Goal: Task Accomplishment & Management: Manage account settings

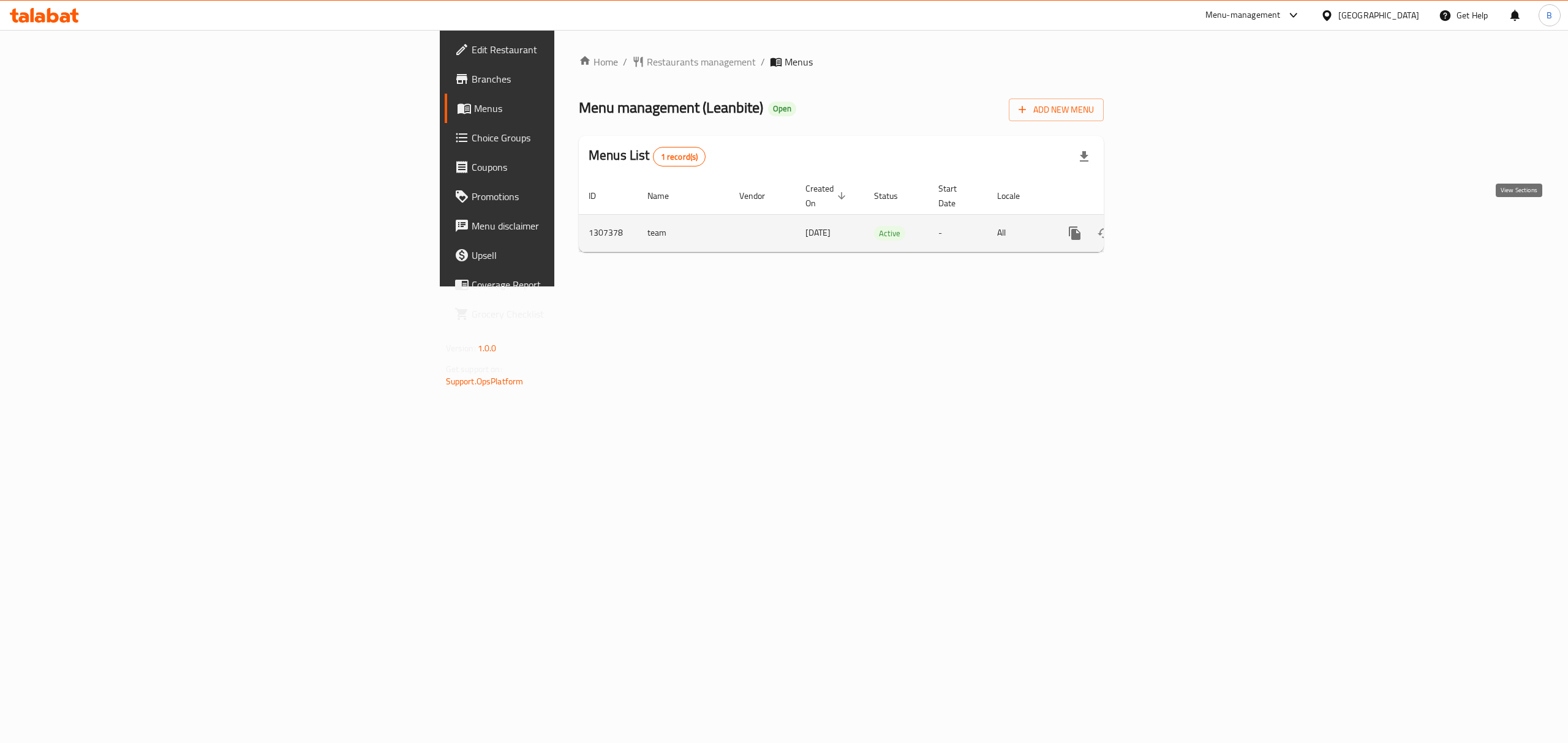
click at [1178, 221] on link "enhanced table" at bounding box center [1164, 233] width 30 height 30
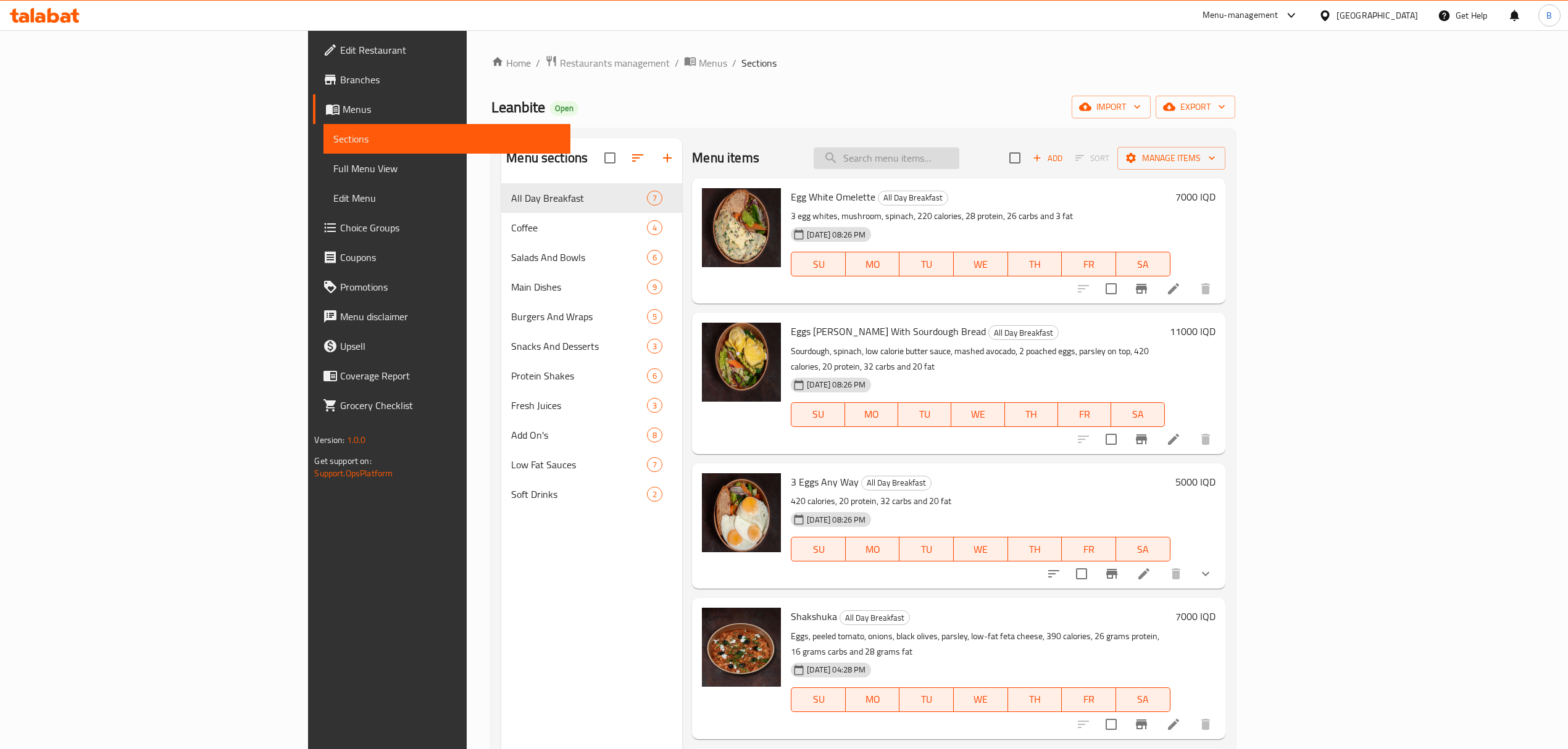
click at [958, 149] on input "search" at bounding box center [886, 159] width 146 height 22
type input "j"
type input "ترياكي"
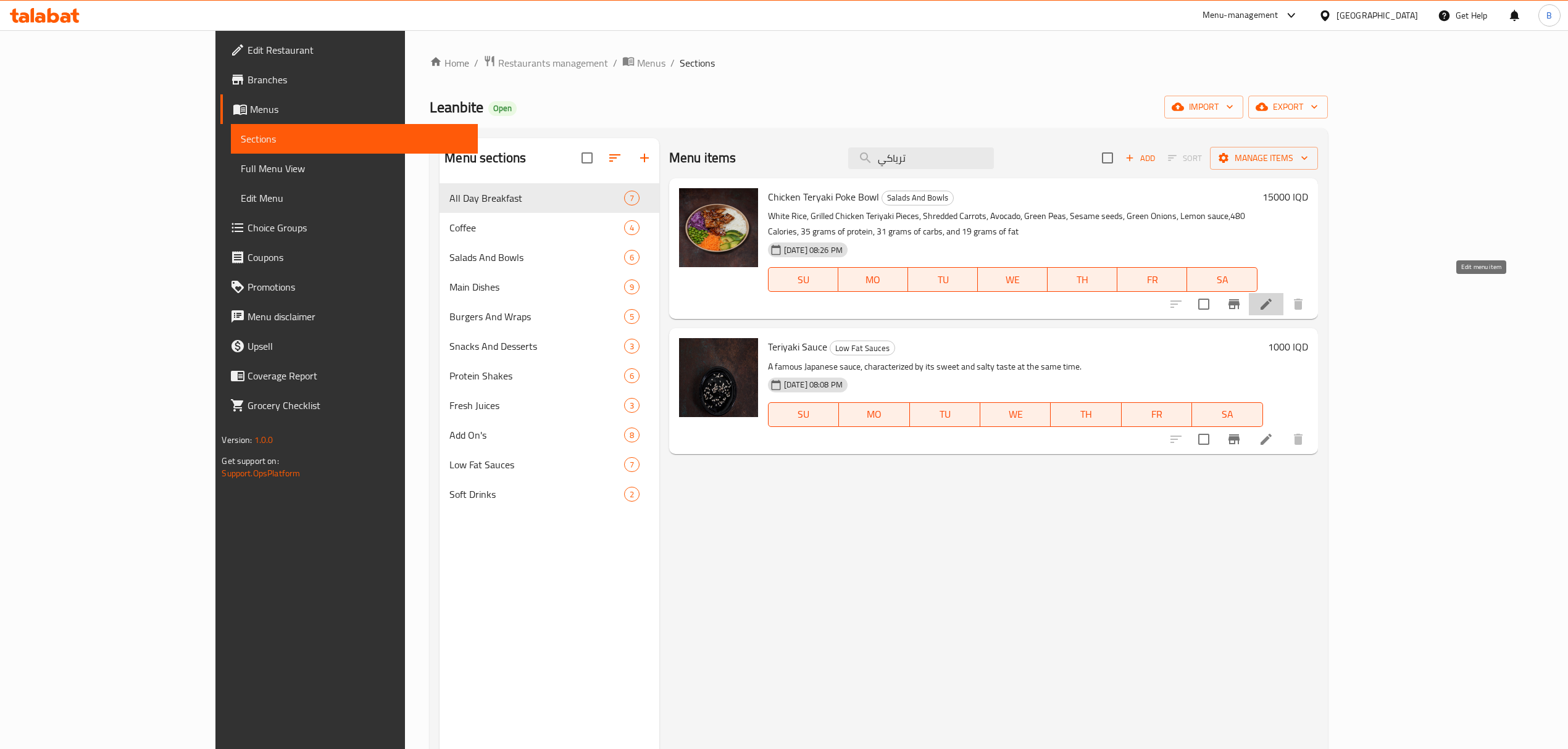
click at [1273, 297] on icon at bounding box center [1266, 304] width 15 height 15
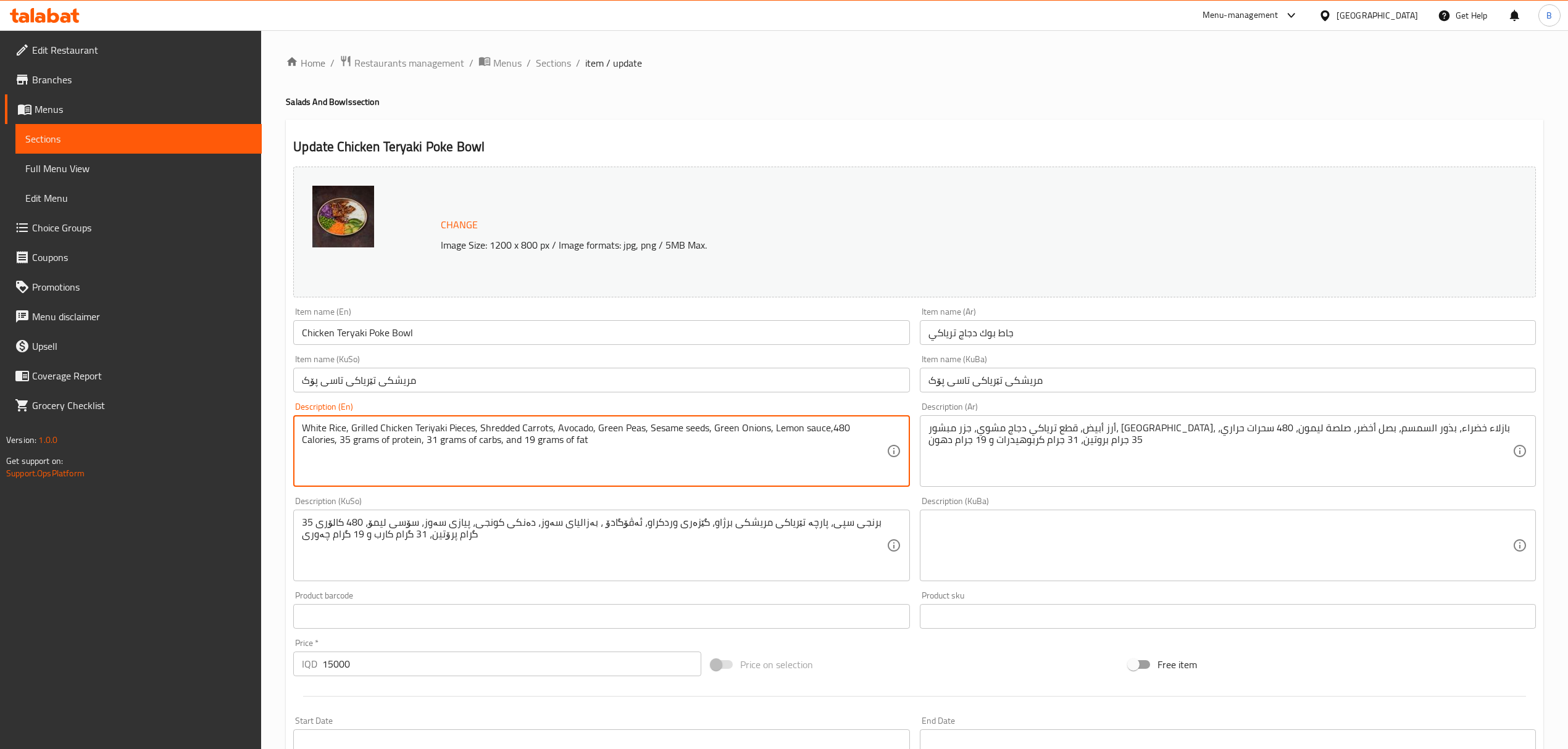
click at [458, 429] on textarea "White Rice, Grilled Chicken Teriyaki Pieces, Shredded Carrots, Avocado, Green P…" at bounding box center [594, 451] width 584 height 59
type textarea "White Rice, Grilled Chicken Teriyaki , Shredded Carrots, Avocado, Green Peas, S…"
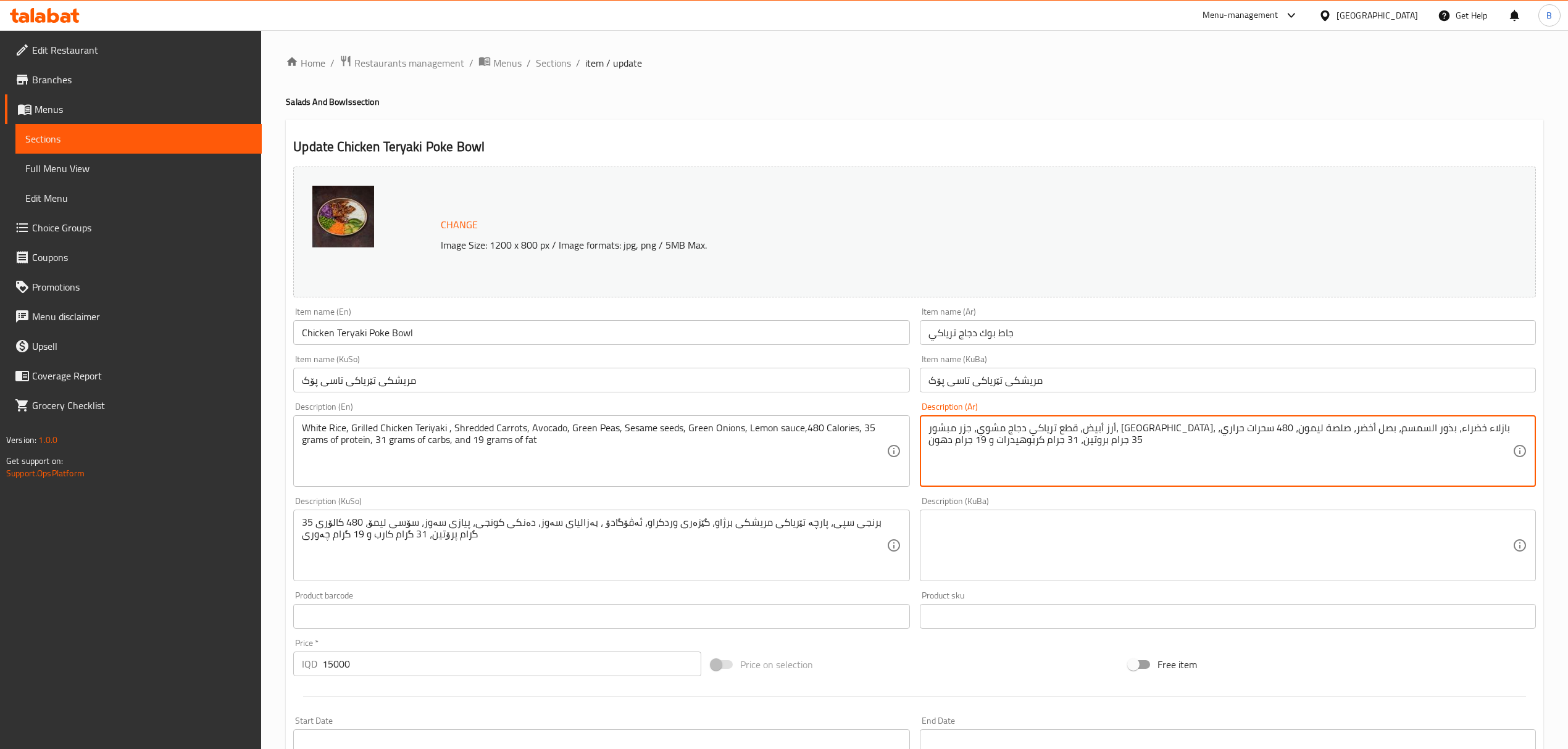
click at [1457, 432] on textarea "أرز أبيض، قطع ترياكي دجاج مشوي، [GEOGRAPHIC_DATA]، [GEOGRAPHIC_DATA]، بازلاء خض…" at bounding box center [1220, 451] width 584 height 59
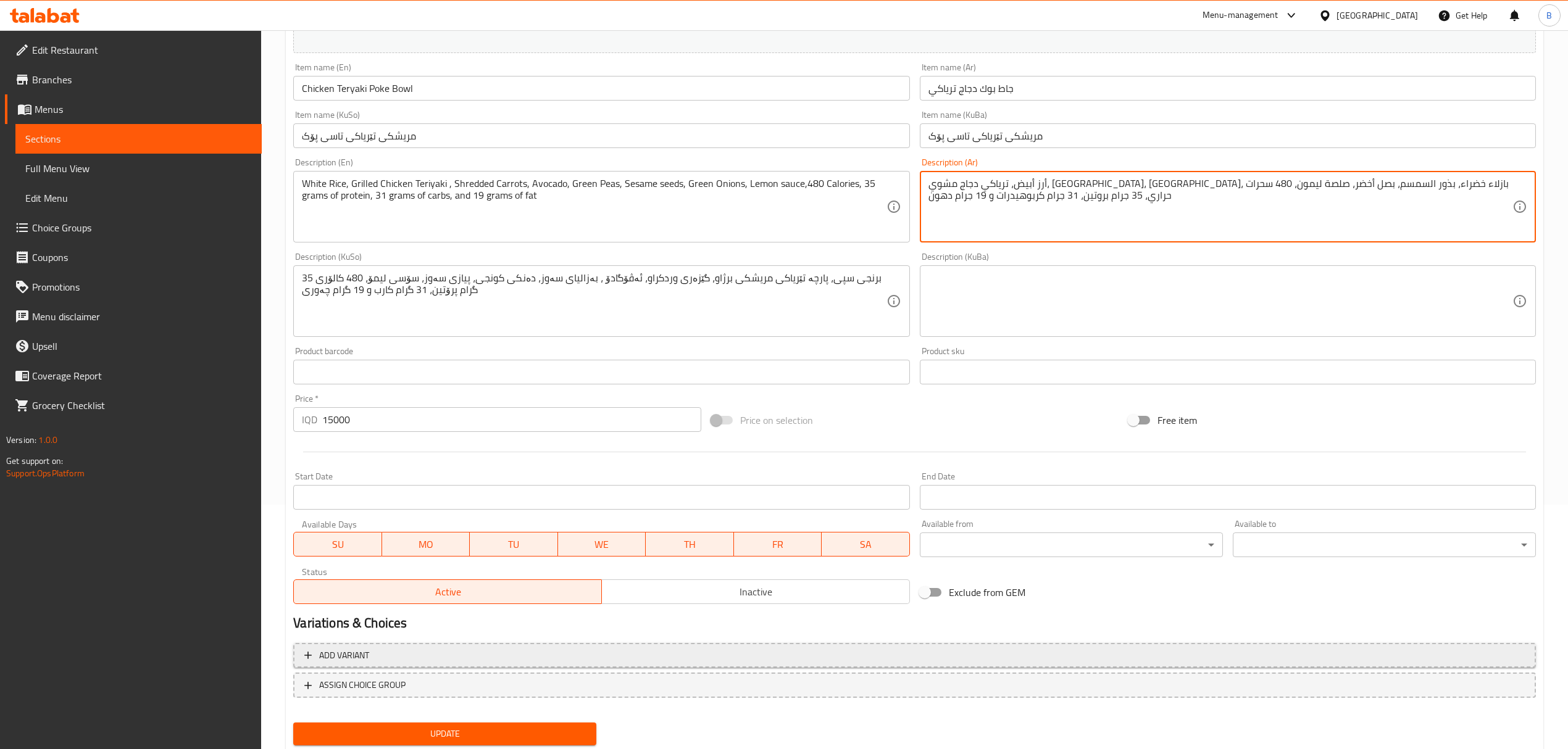
scroll to position [247, 0]
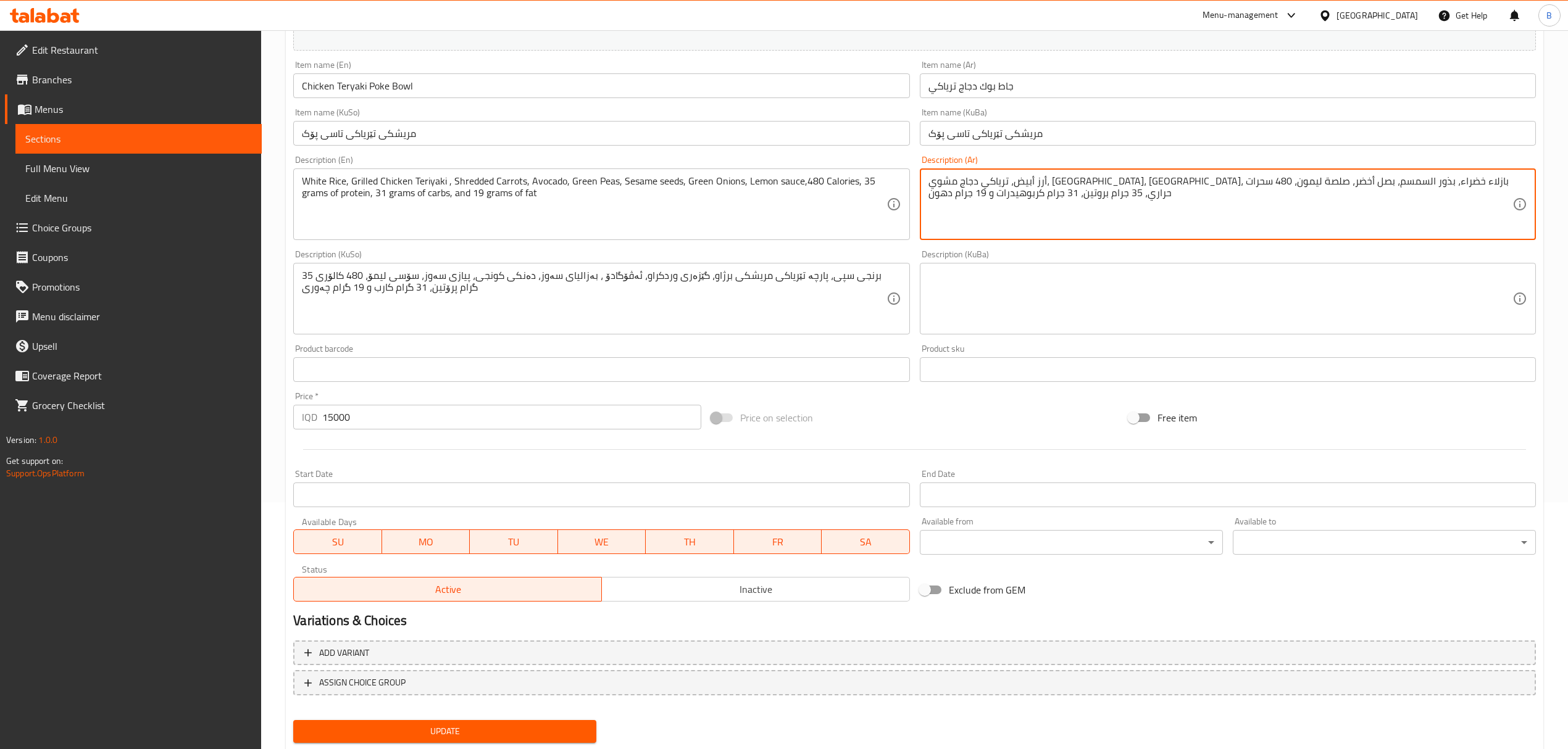
type textarea "أرز أبيض، ترياكي دجاج مشوي، جزر مبشور، أفوكادو، بازلاء خضراء، بذور السمسم، بصل …"
click at [519, 738] on span "Update" at bounding box center [444, 731] width 283 height 16
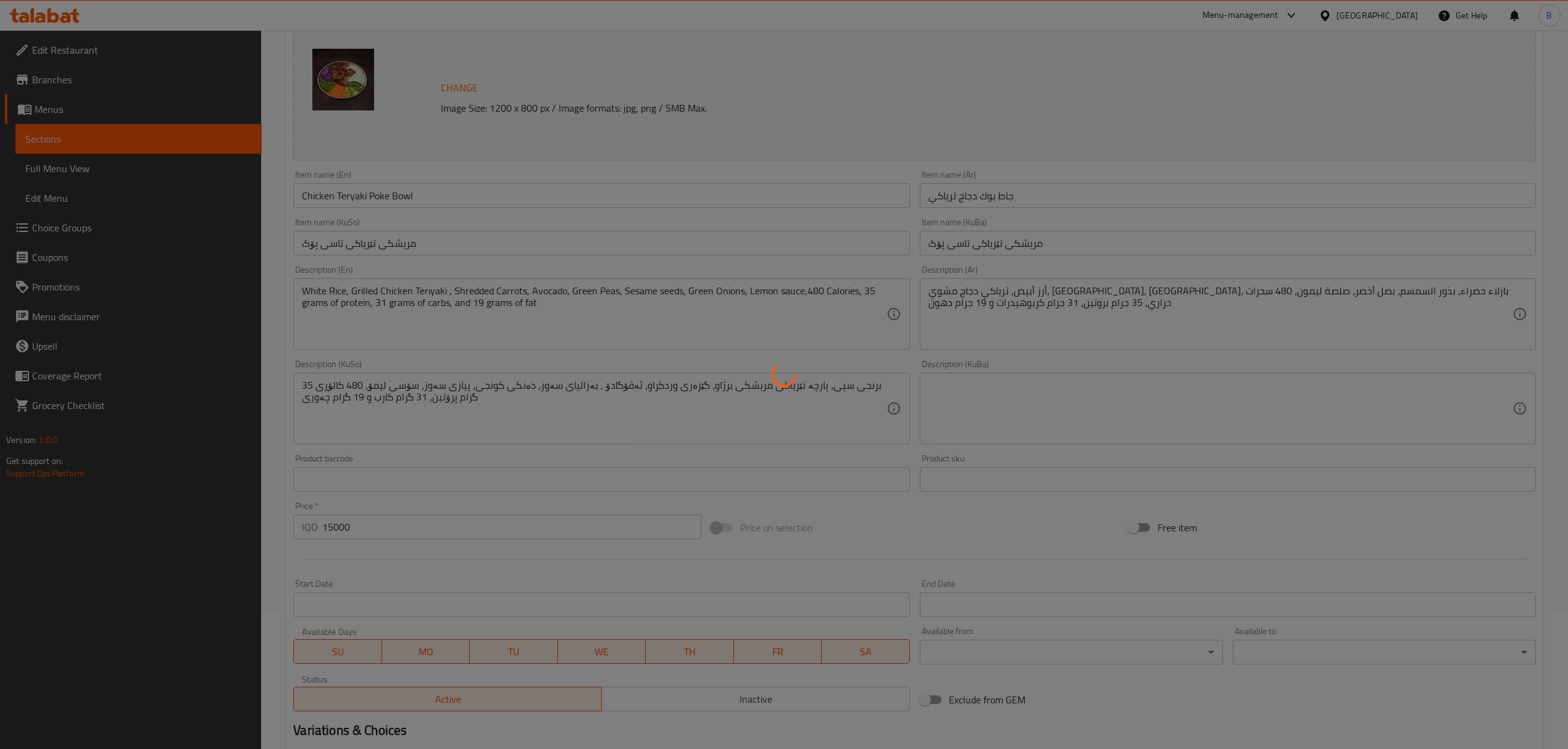
scroll to position [0, 0]
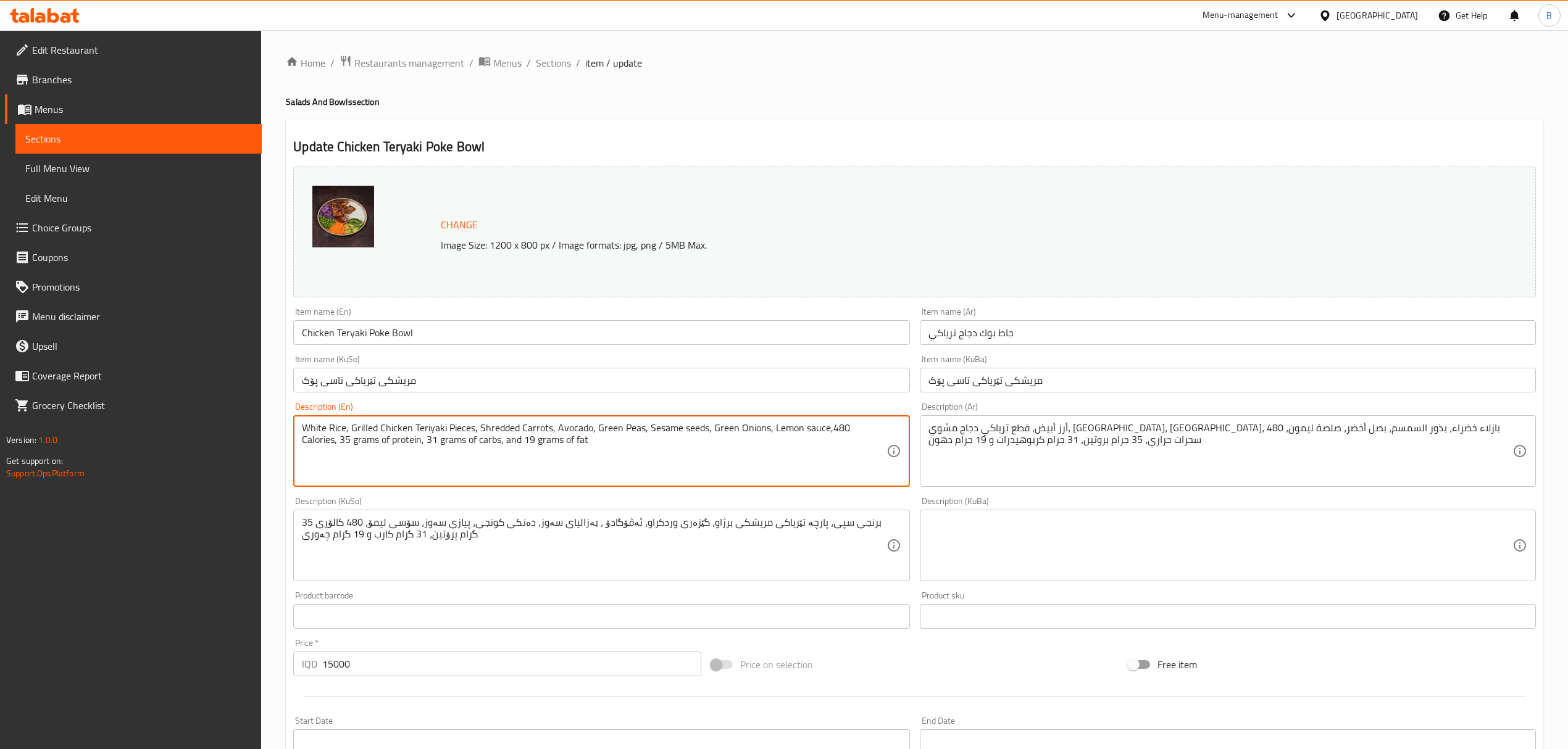
drag, startPoint x: 708, startPoint y: 428, endPoint x: 764, endPoint y: 431, distance: 56.1
type textarea "White Rice, Grilled Chicken Teriyaki Pieces, Shredded Carrots, Avocado, Green P…"
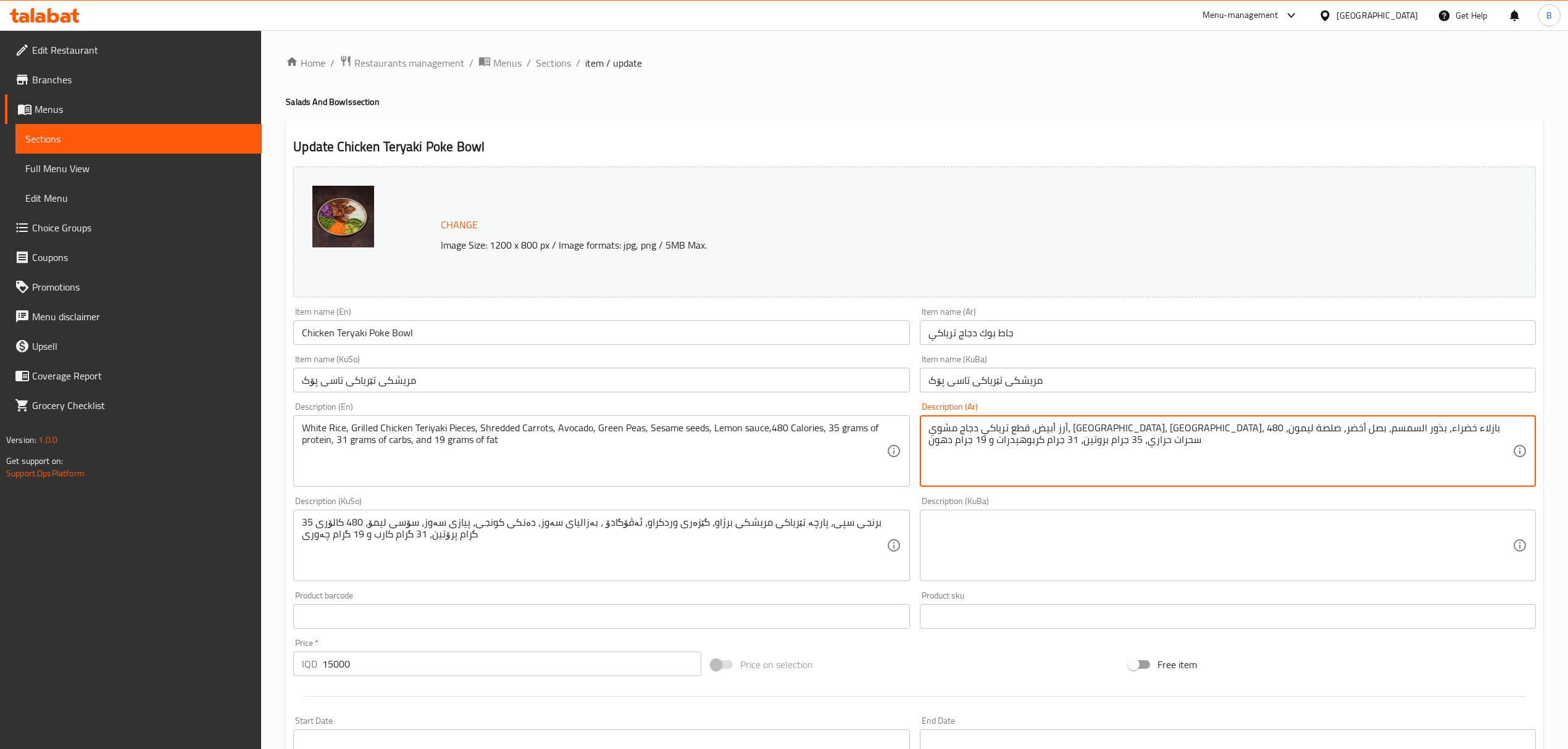
drag, startPoint x: 1134, startPoint y: 430, endPoint x: 1168, endPoint y: 430, distance: 34.0
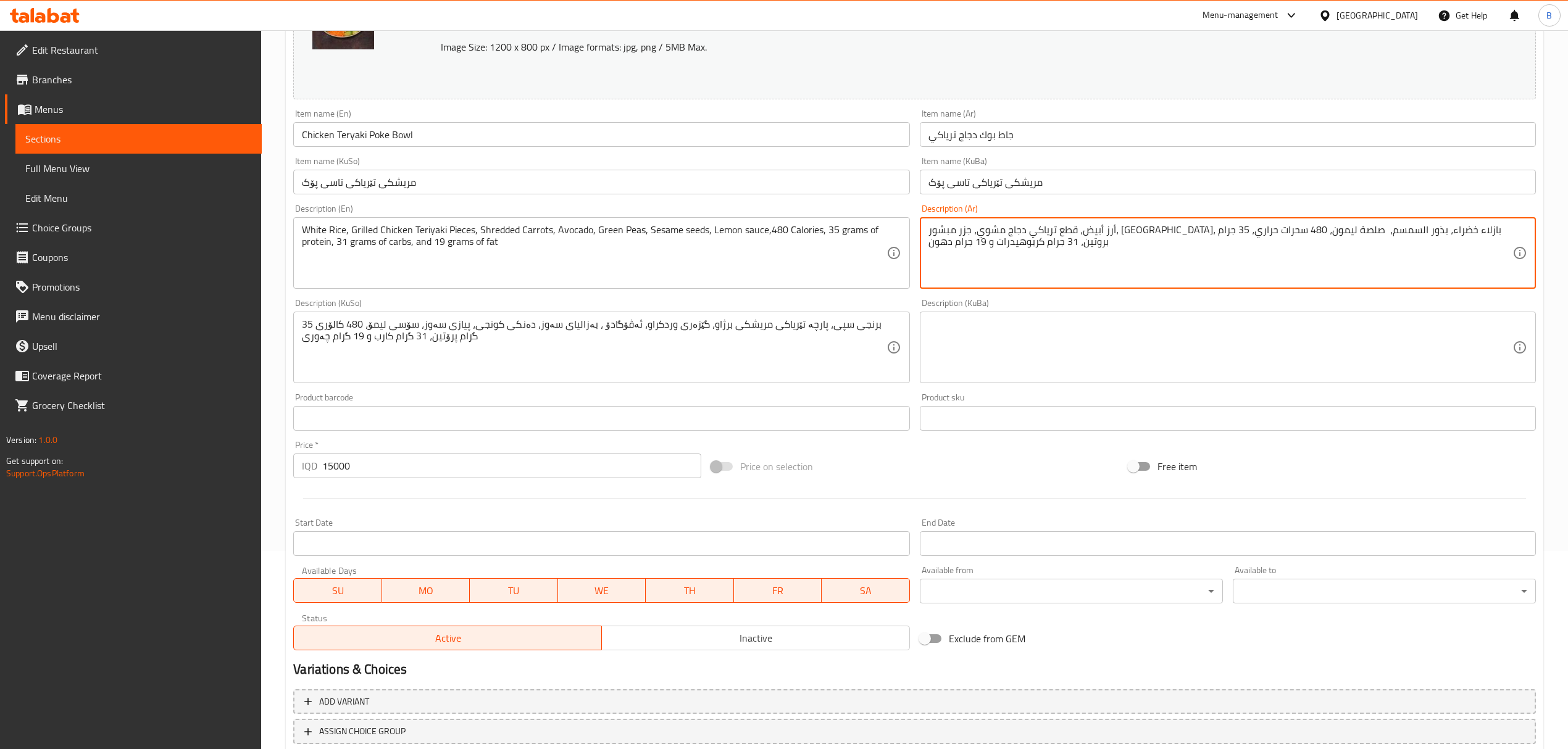
scroll to position [282, 0]
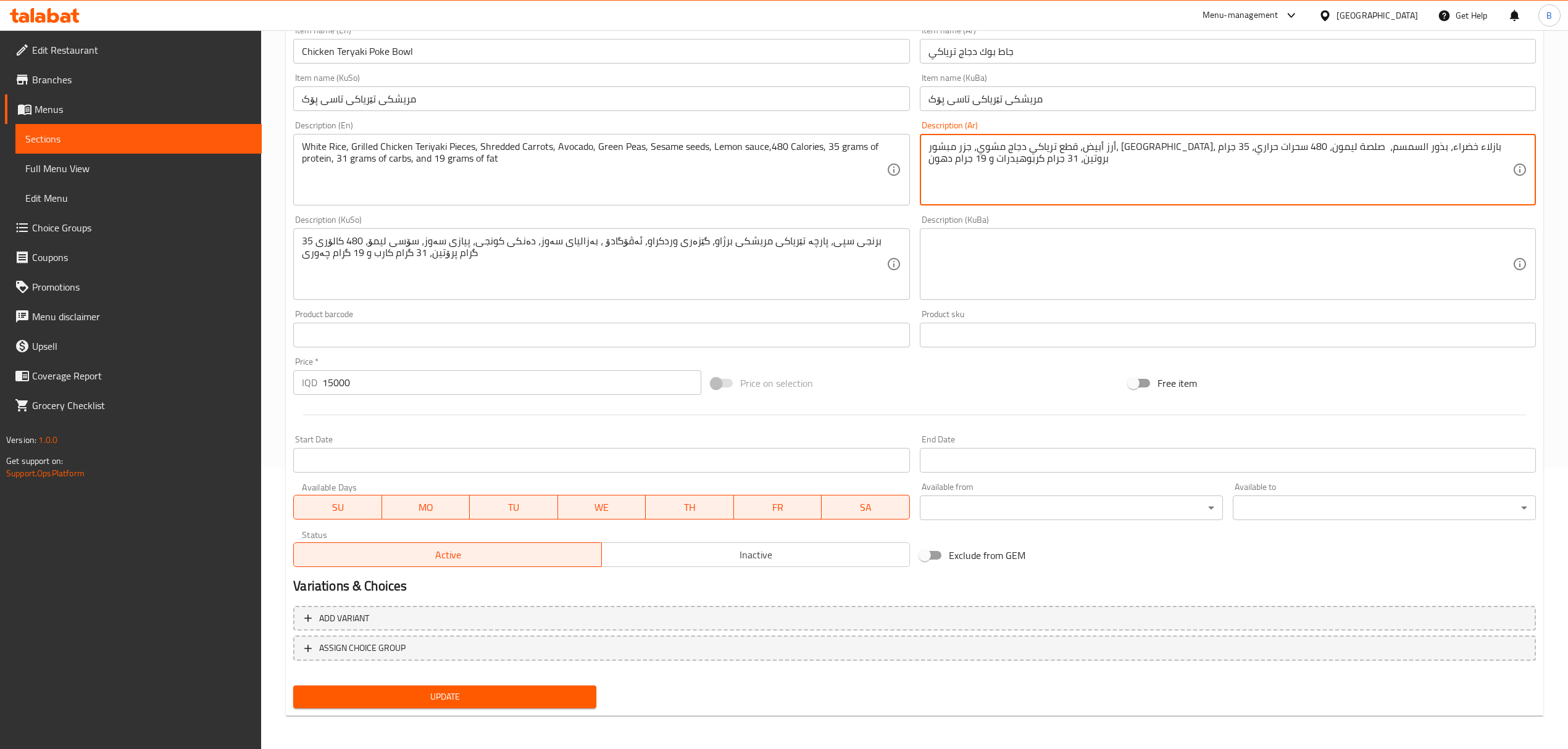
type textarea "أرز أبيض، قطع ترياكي دجاج مشوي، جزر مبشور، [GEOGRAPHIC_DATA]، بازلاء خضراء، بذو…"
click at [559, 703] on span "Update" at bounding box center [444, 697] width 283 height 16
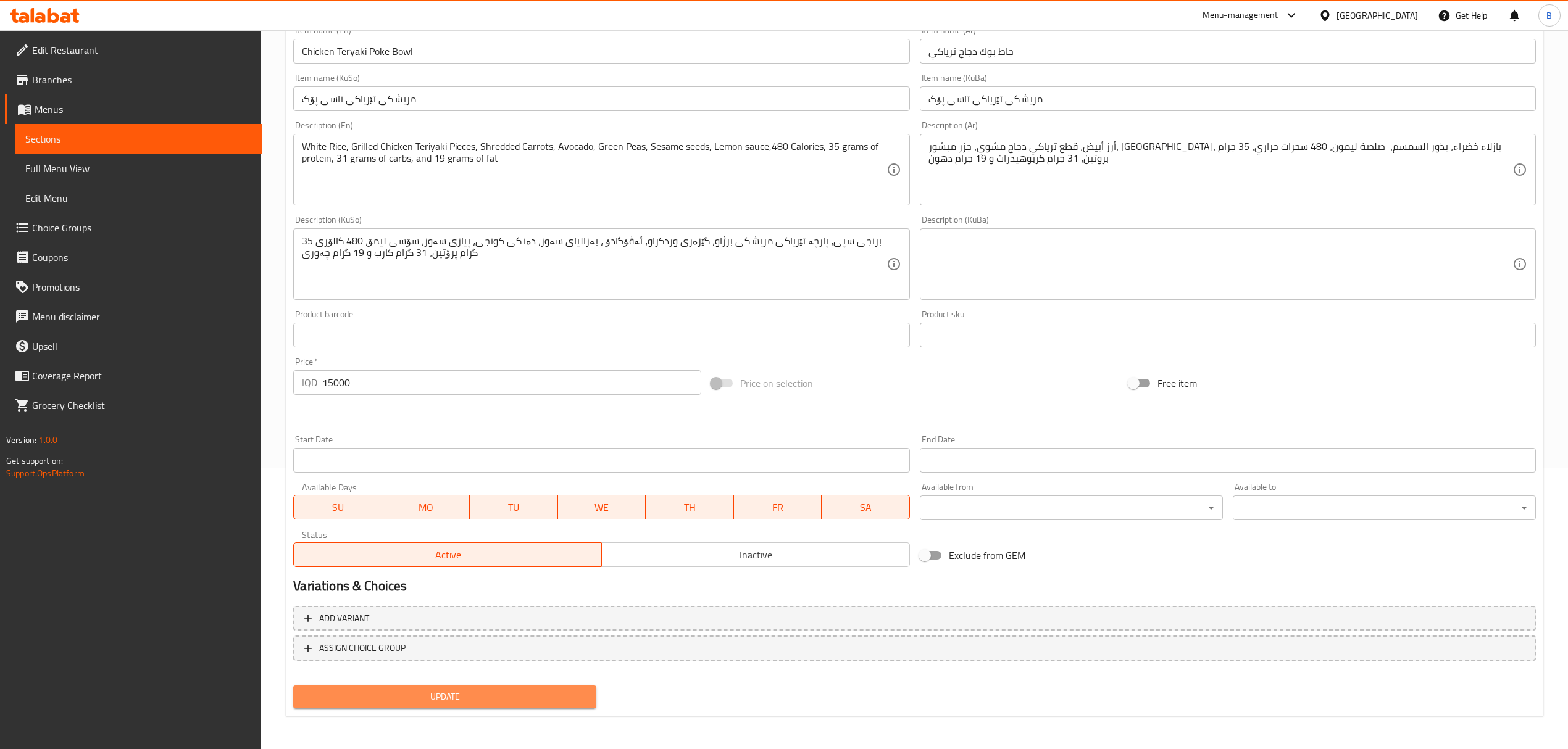
click at [552, 686] on button "Update" at bounding box center [444, 697] width 303 height 23
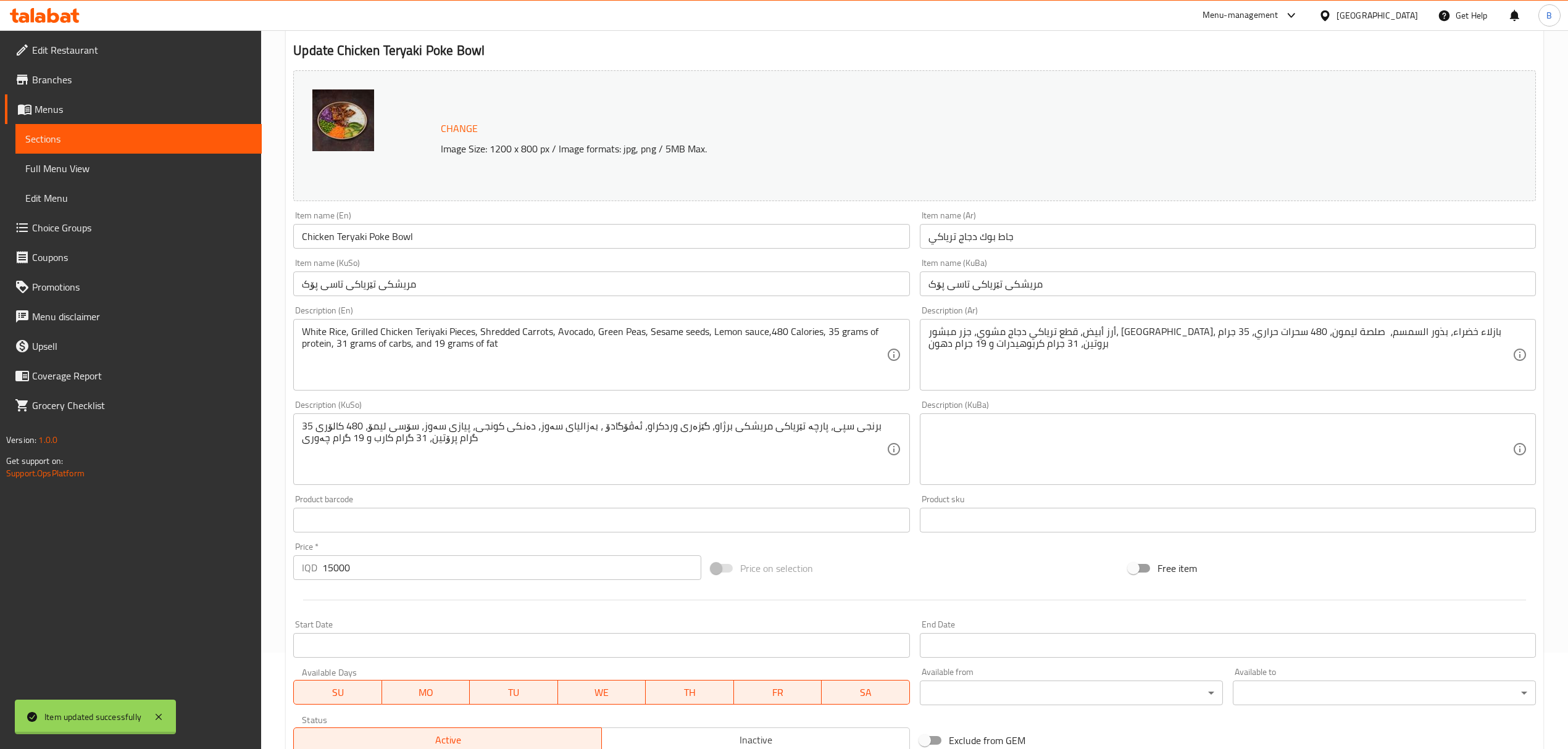
scroll to position [0, 0]
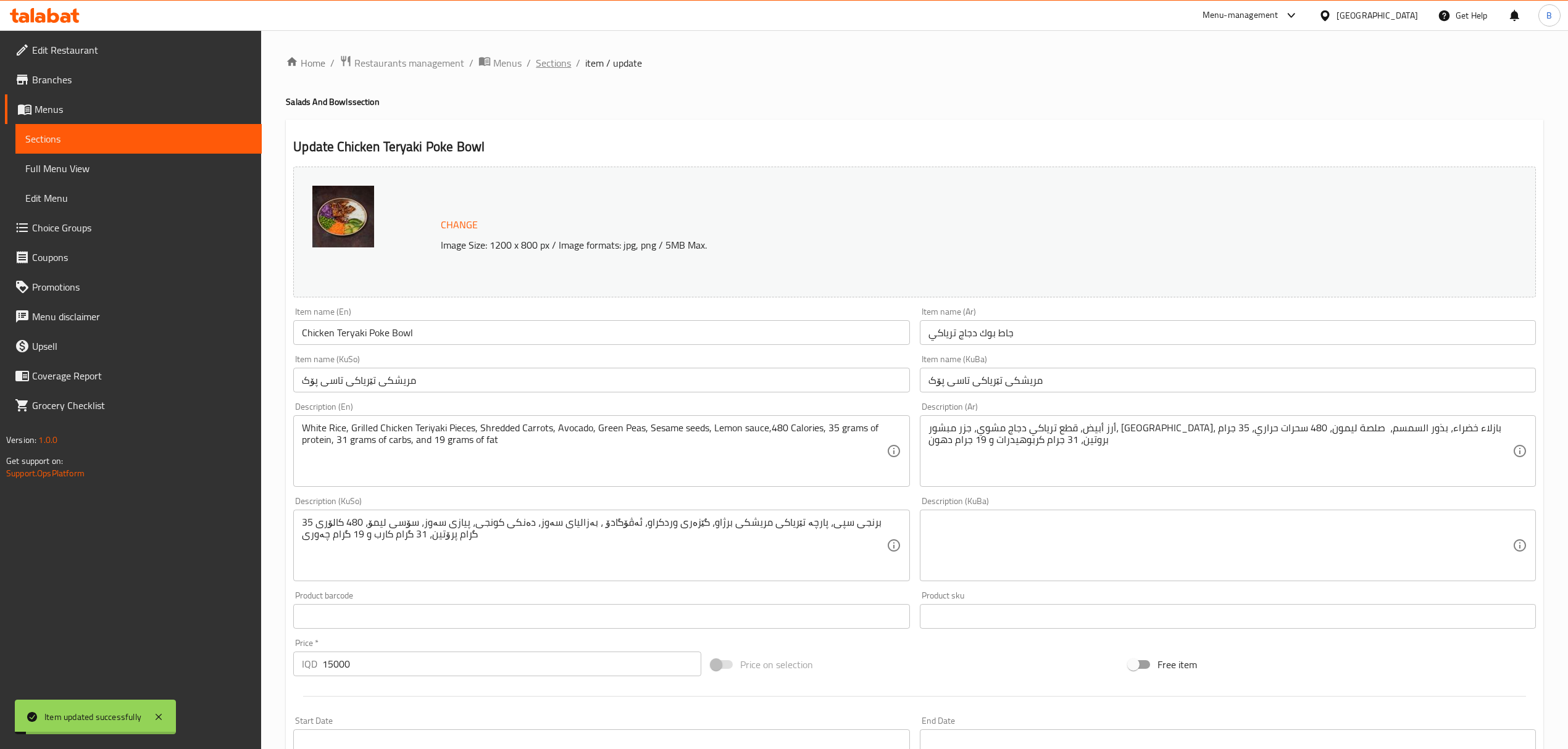
click at [557, 67] on span "Sections" at bounding box center [553, 63] width 35 height 15
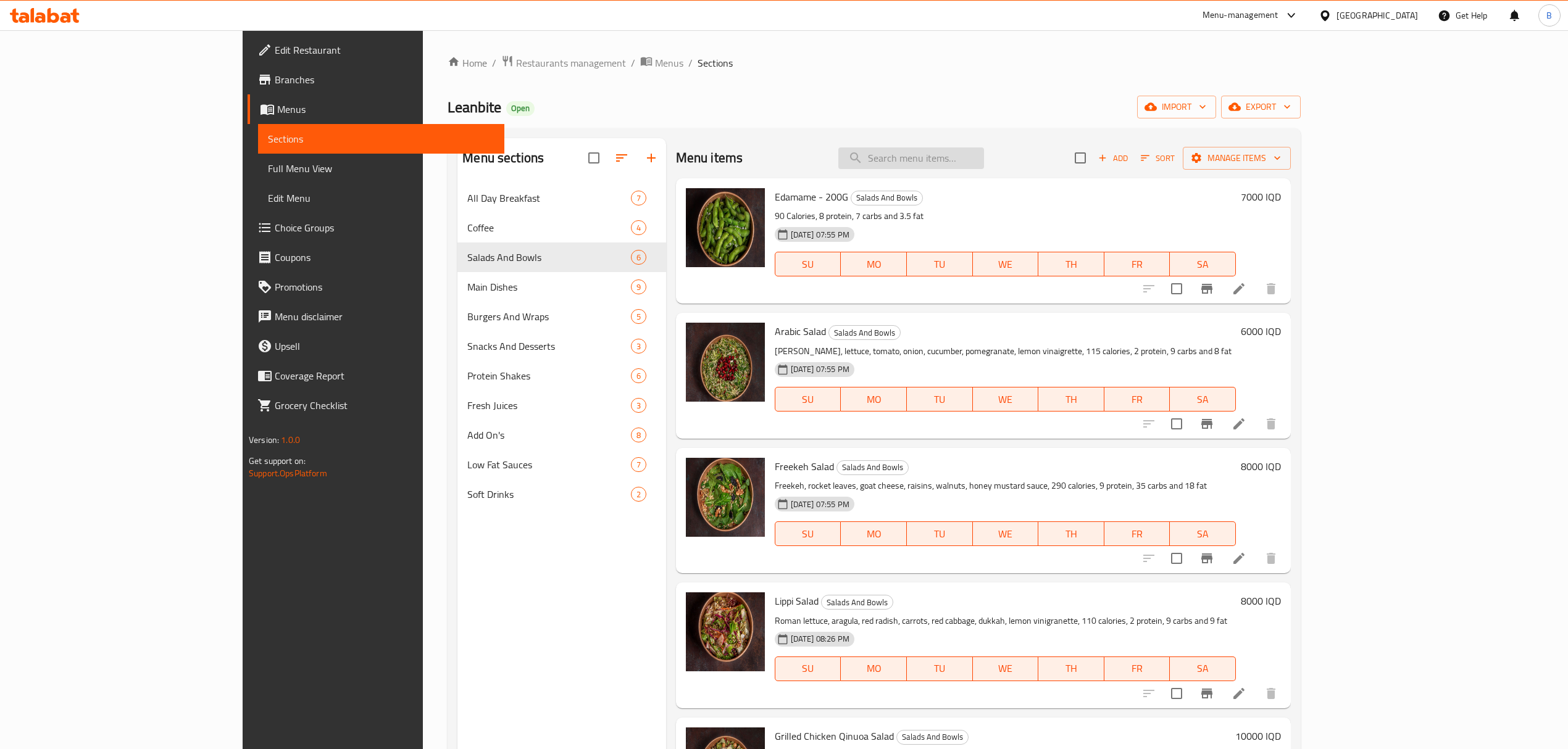
click at [981, 167] on input "search" at bounding box center [911, 159] width 146 height 22
type input "ح"
type input "penne"
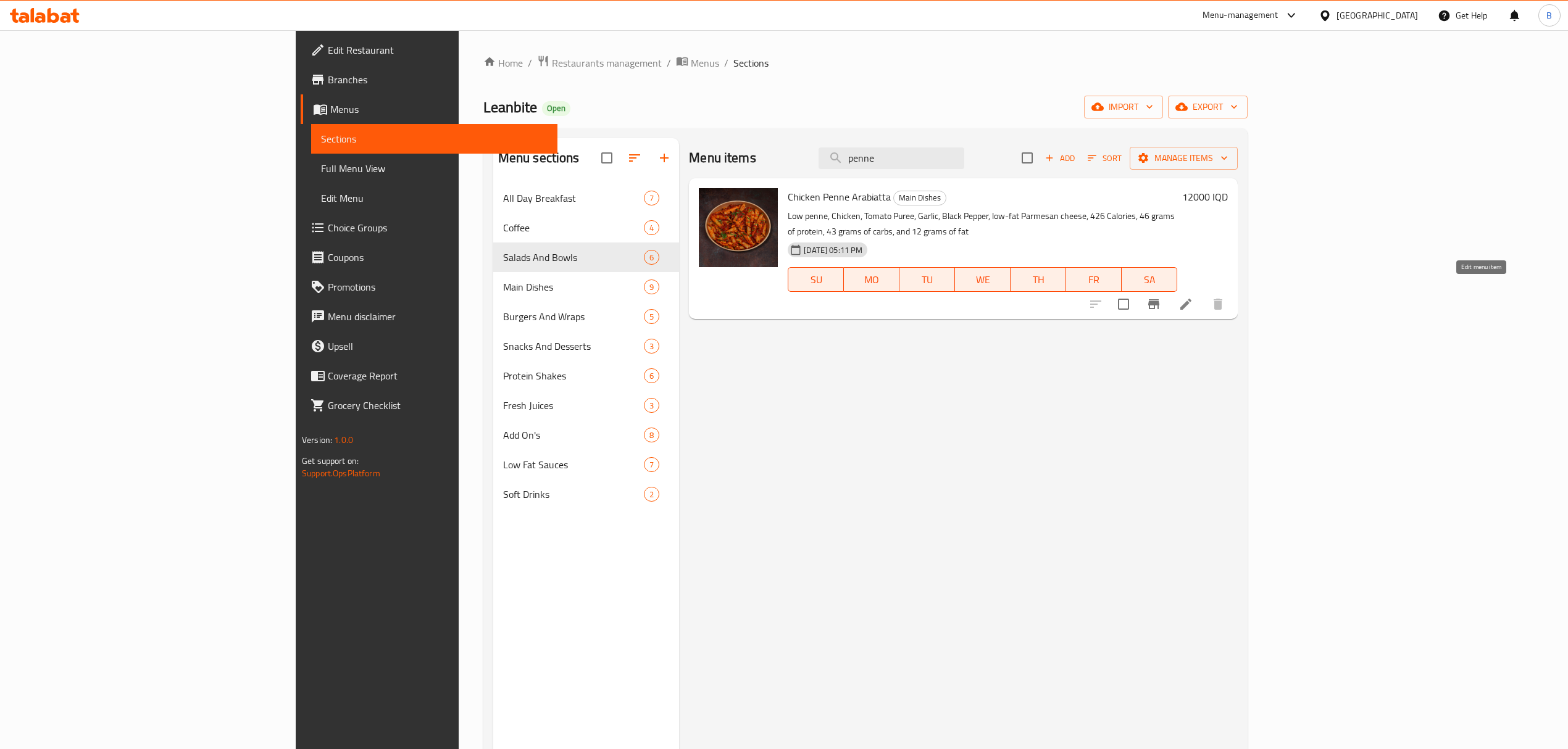
click at [1193, 297] on icon at bounding box center [1186, 304] width 15 height 15
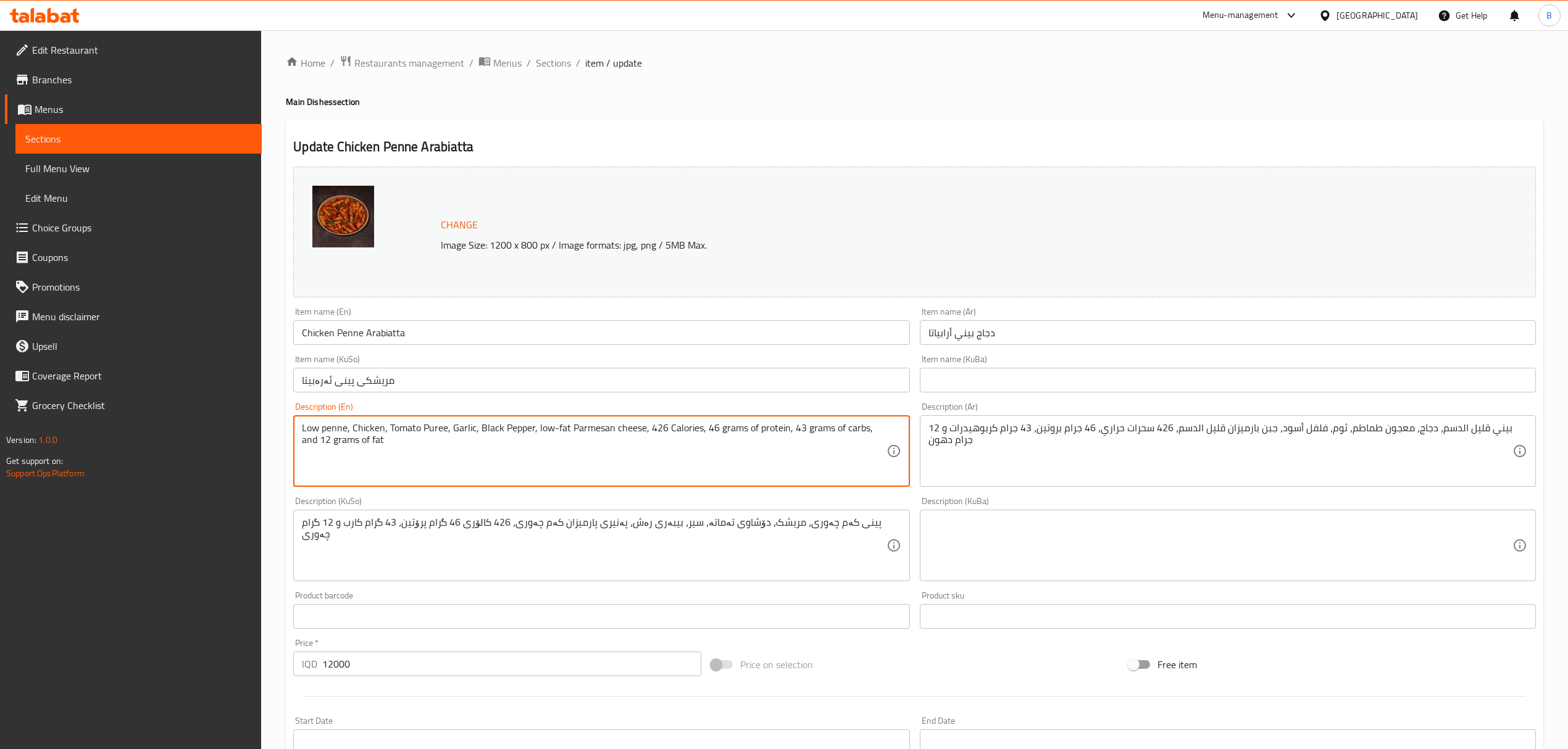
drag, startPoint x: 346, startPoint y: 431, endPoint x: 288, endPoint y: 417, distance: 59.7
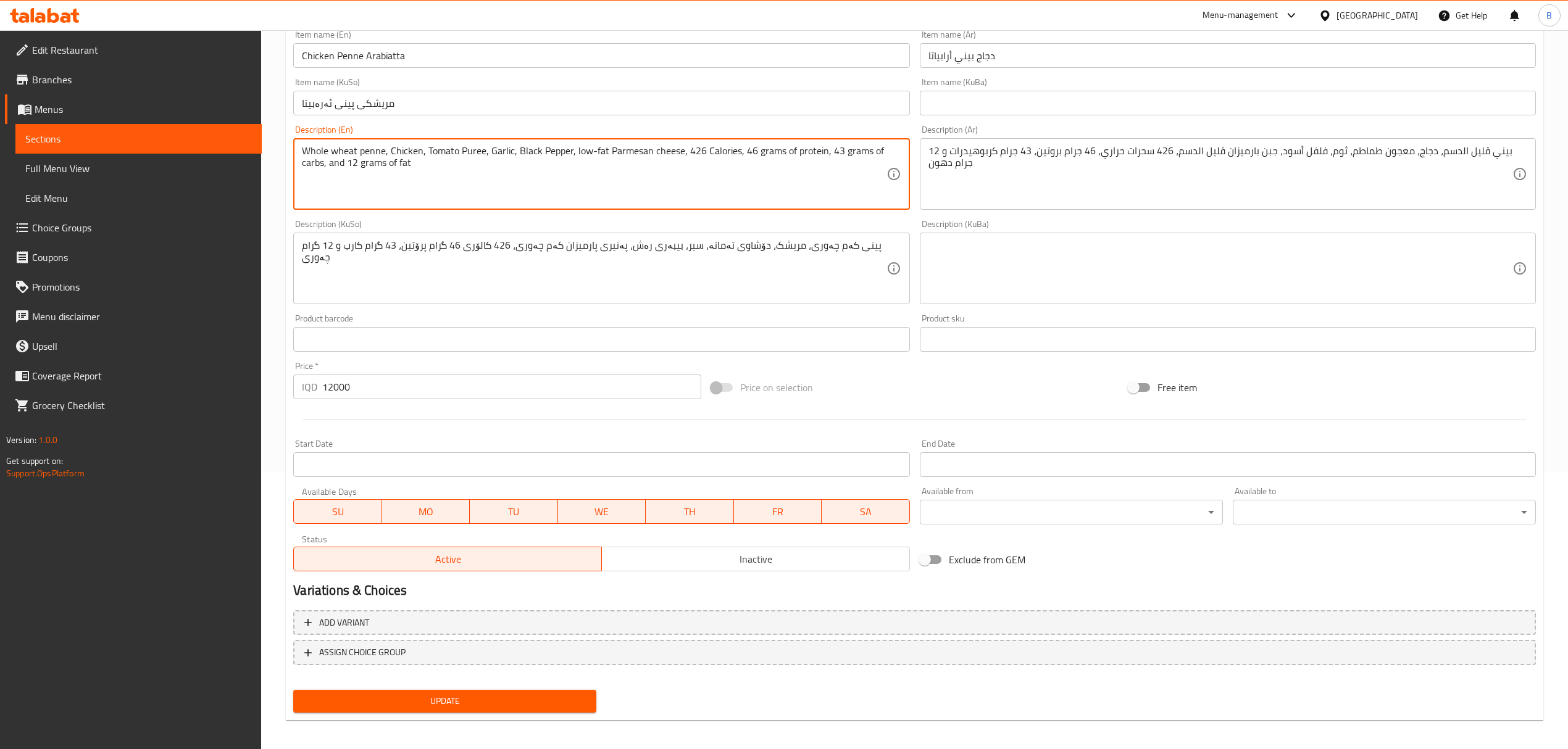
scroll to position [282, 0]
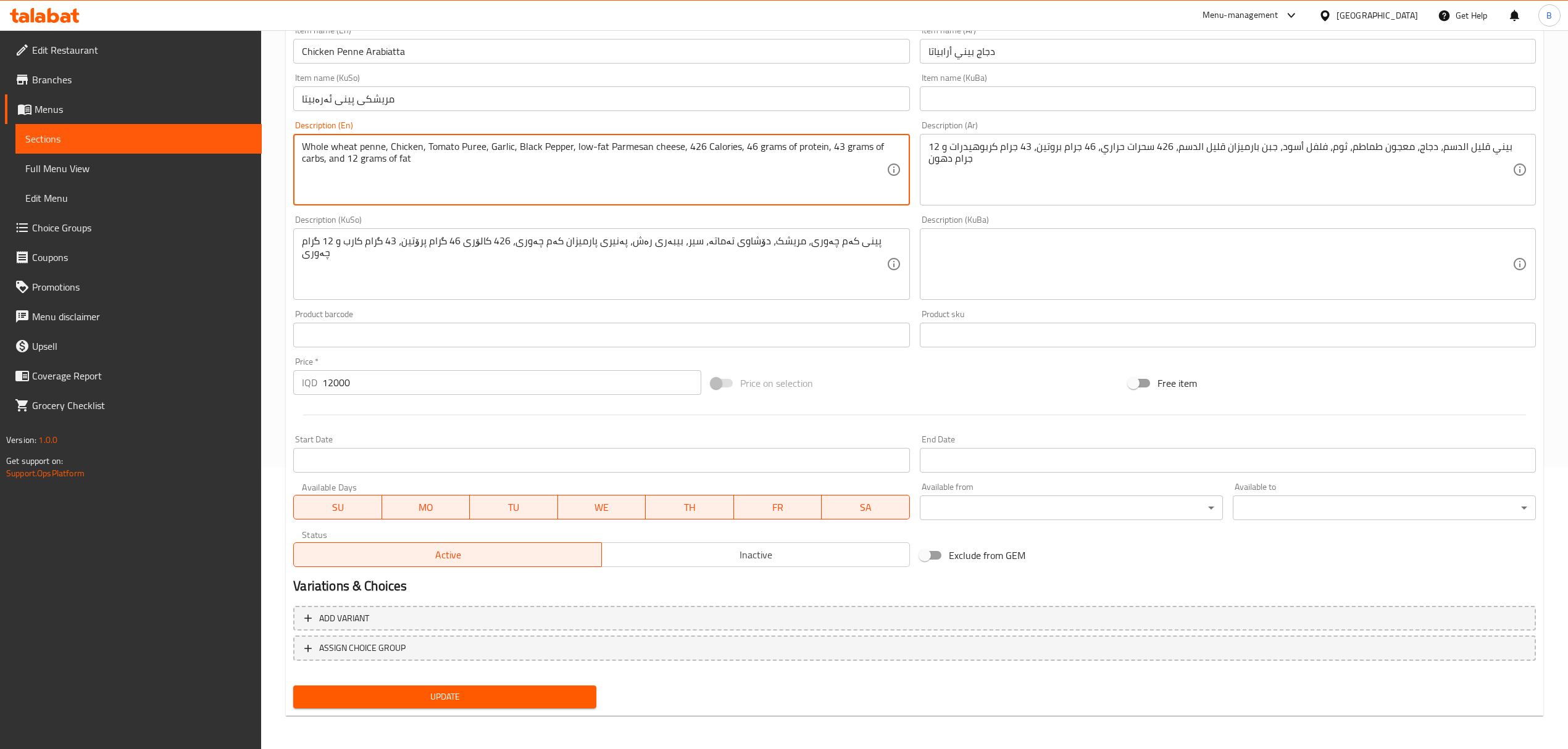
type textarea "Whole wheat penne, Chicken, Tomato Puree, Garlic, Black Pepper, low-fat Parmesa…"
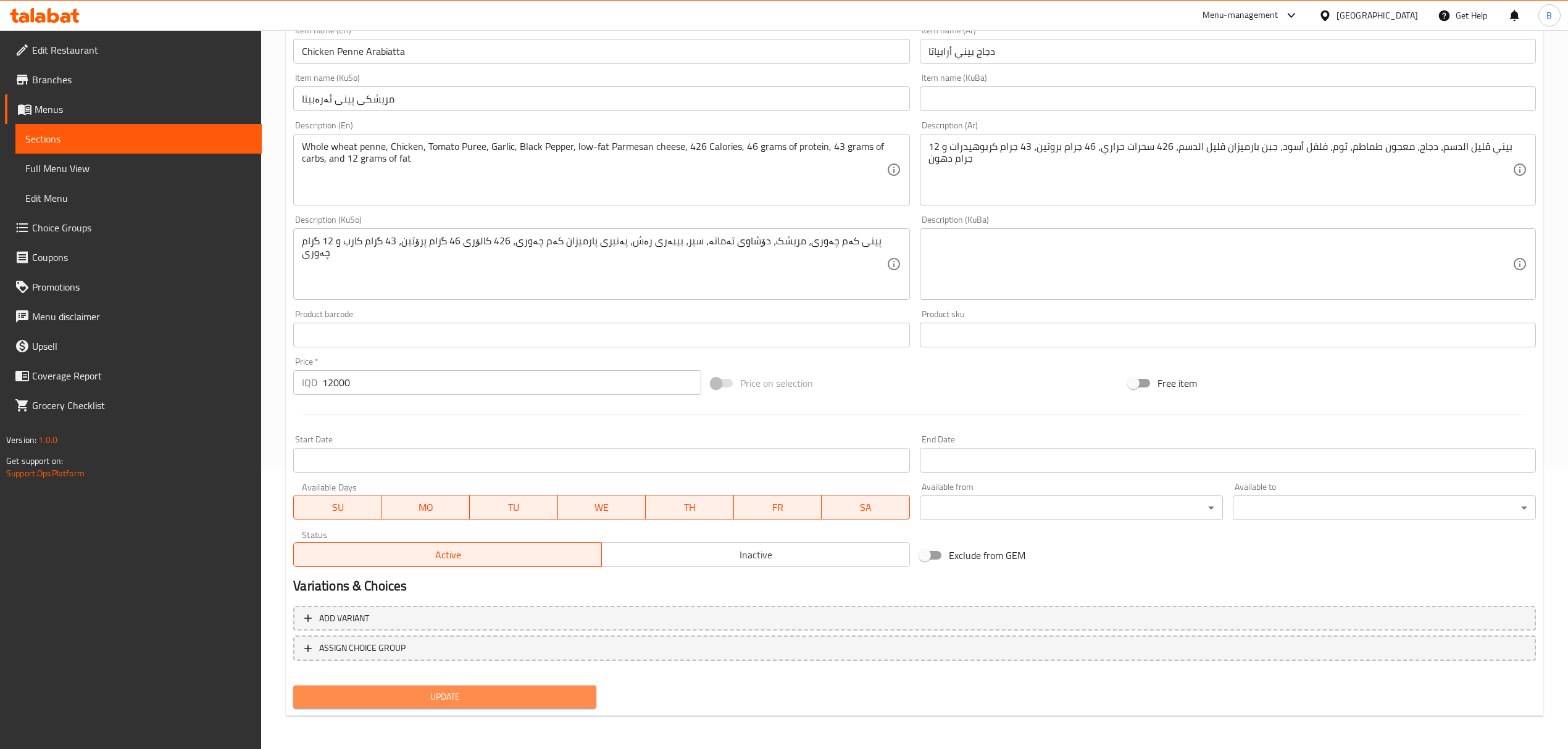
click at [410, 700] on span "Update" at bounding box center [444, 697] width 283 height 16
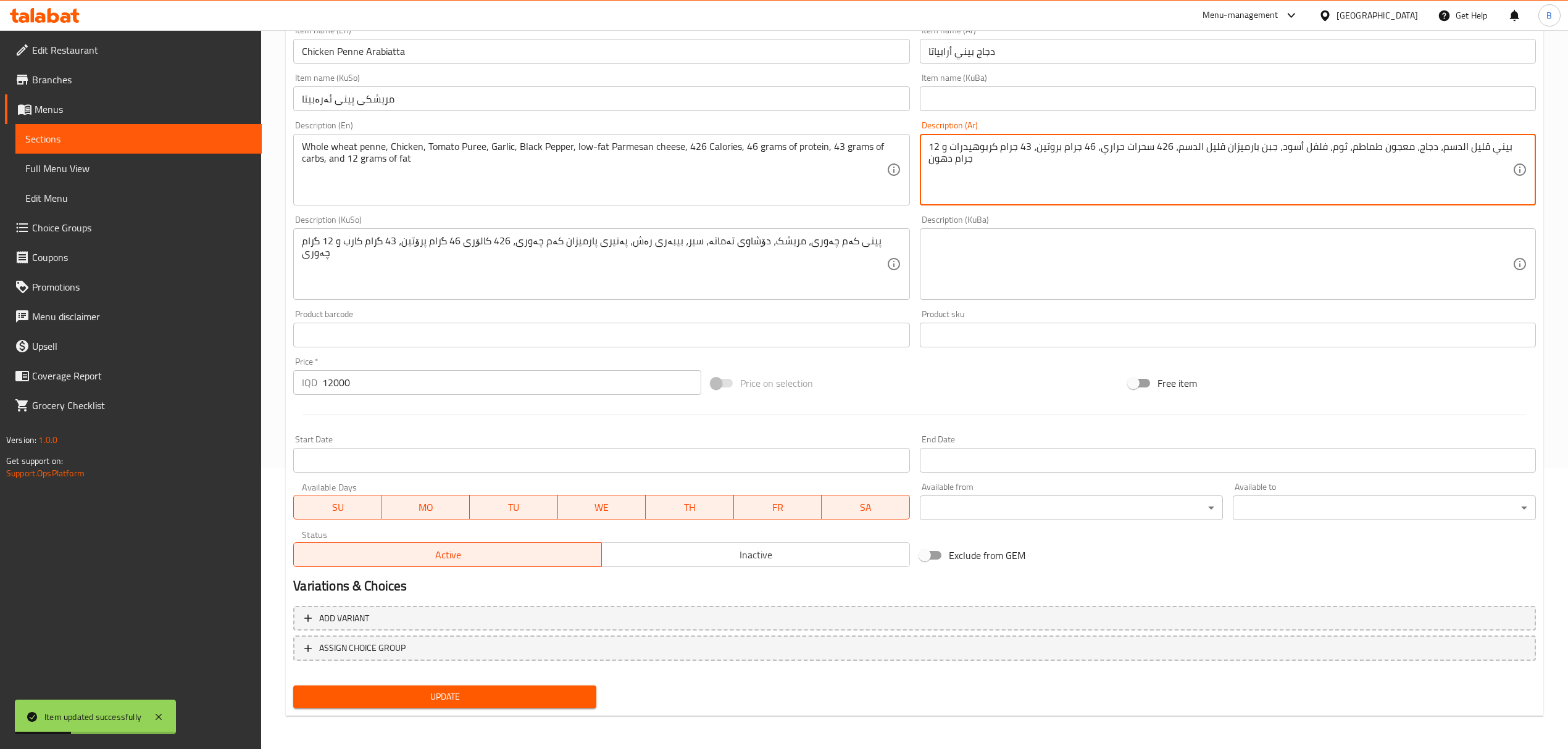
drag, startPoint x: 1464, startPoint y: 144, endPoint x: 1509, endPoint y: 156, distance: 46.6
click at [1472, 150] on textarea "بيني قليل الدسم، دجاج، معجون طماطم، ثوم، فلفل أسود، جبن بارميزان قليل الدسم، 42…" at bounding box center [1220, 170] width 584 height 59
click at [1475, 147] on textarea "بيني قليل الدسم، دجاج، معجون طماطم، ثوم، فلفل أسود، جبن بارميزان قليل الدسم، 42…" at bounding box center [1220, 170] width 584 height 59
type textarea "بيني كامل الدسم، دجاج، معجون طماطم، ثوم، فلفل أسود، جبن بارميزان قليل الدسم، 42…"
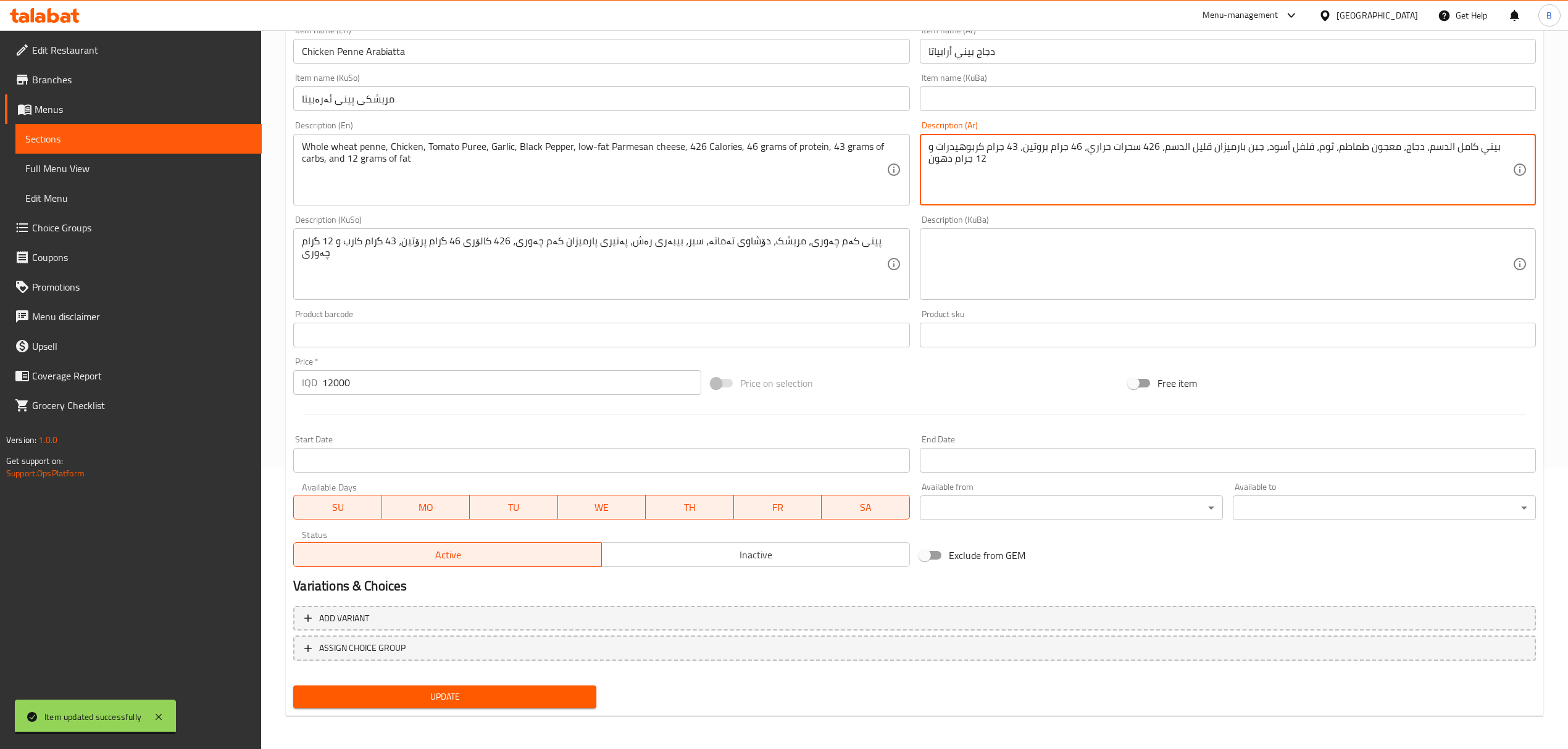
click at [505, 689] on span "Update" at bounding box center [444, 697] width 283 height 16
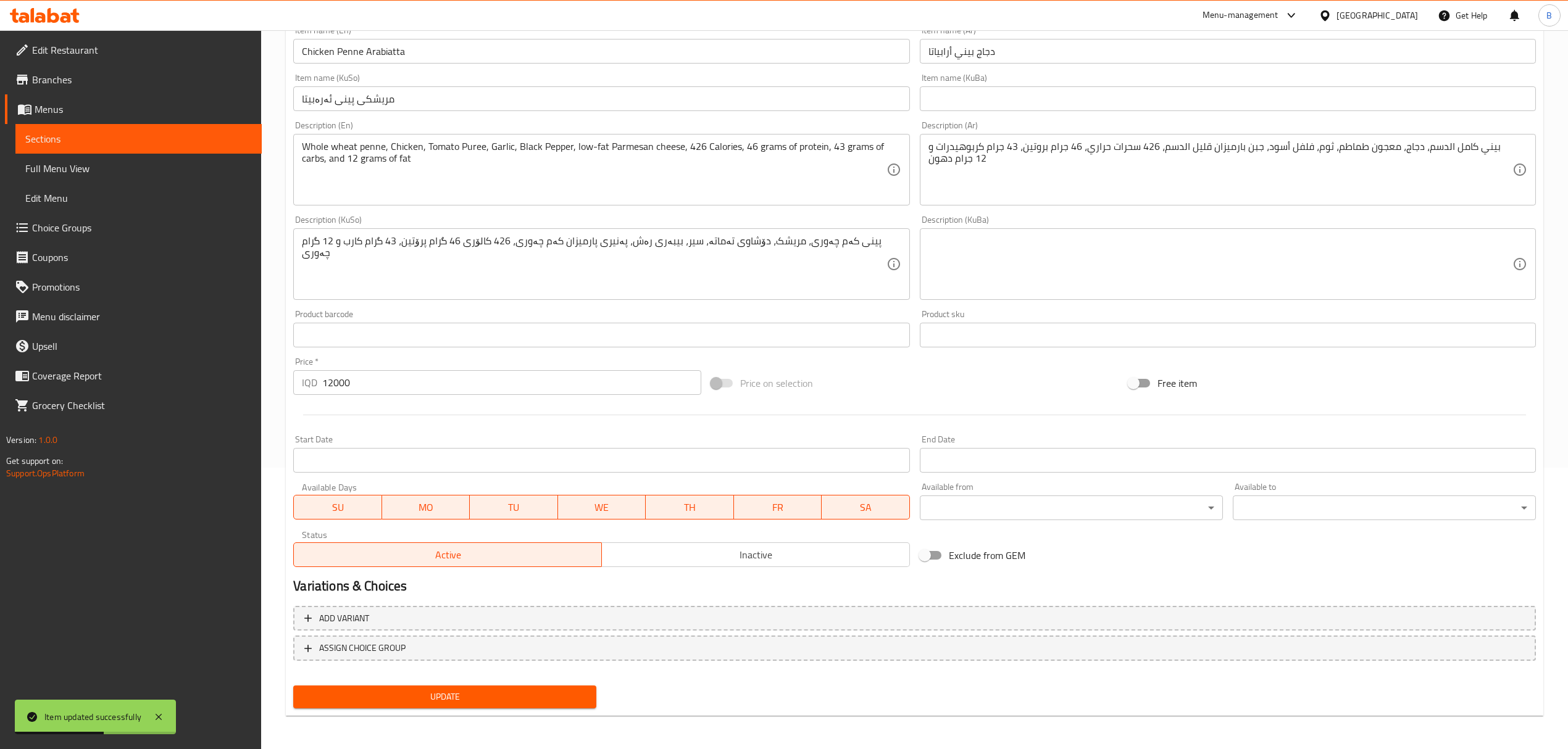
click at [527, 695] on span "Update" at bounding box center [444, 697] width 283 height 16
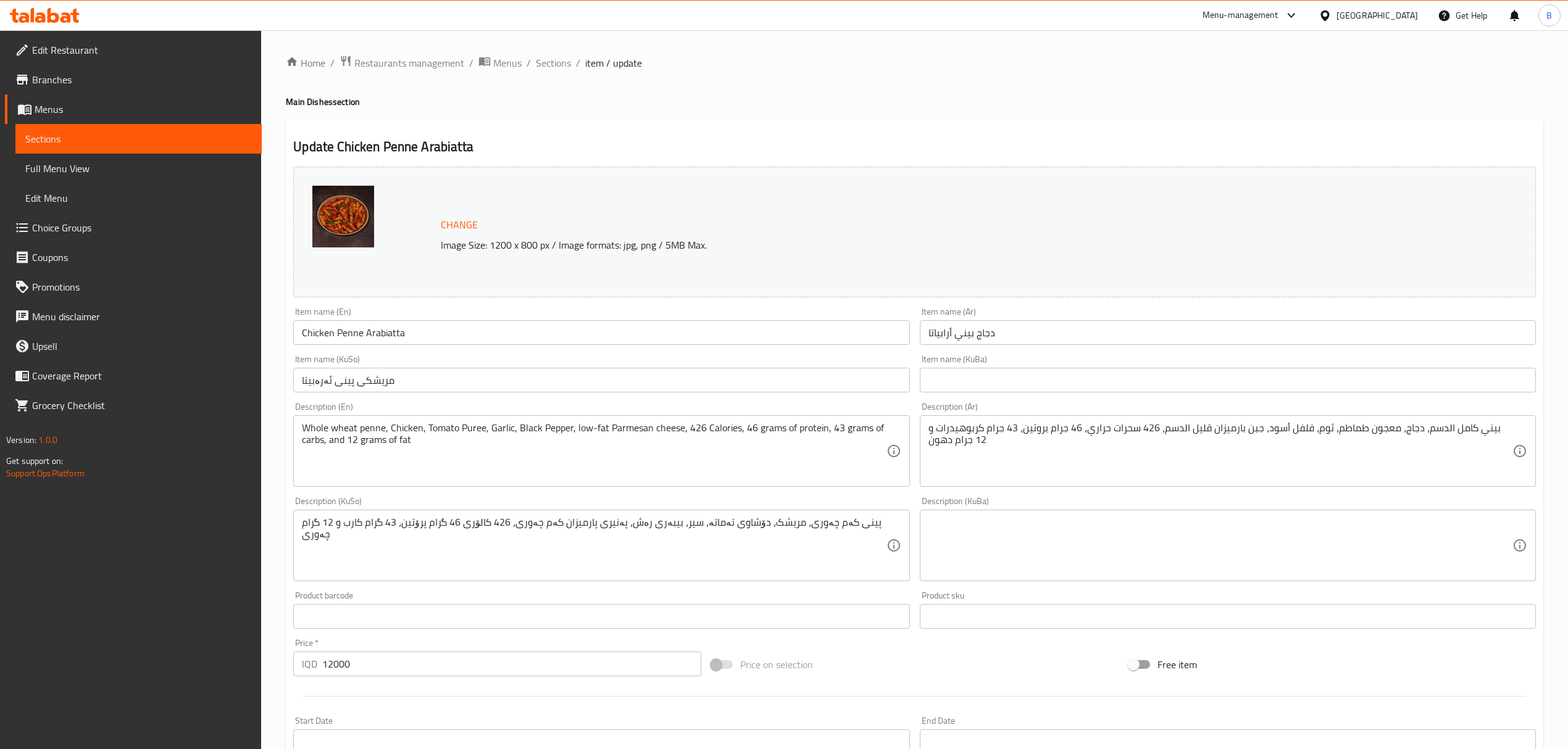
click at [568, 74] on div "Home / Restaurants management / Menus / Sections / item / update Main Dishes se…" at bounding box center [915, 531] width 1258 height 952
click at [561, 65] on span "Sections" at bounding box center [553, 63] width 35 height 15
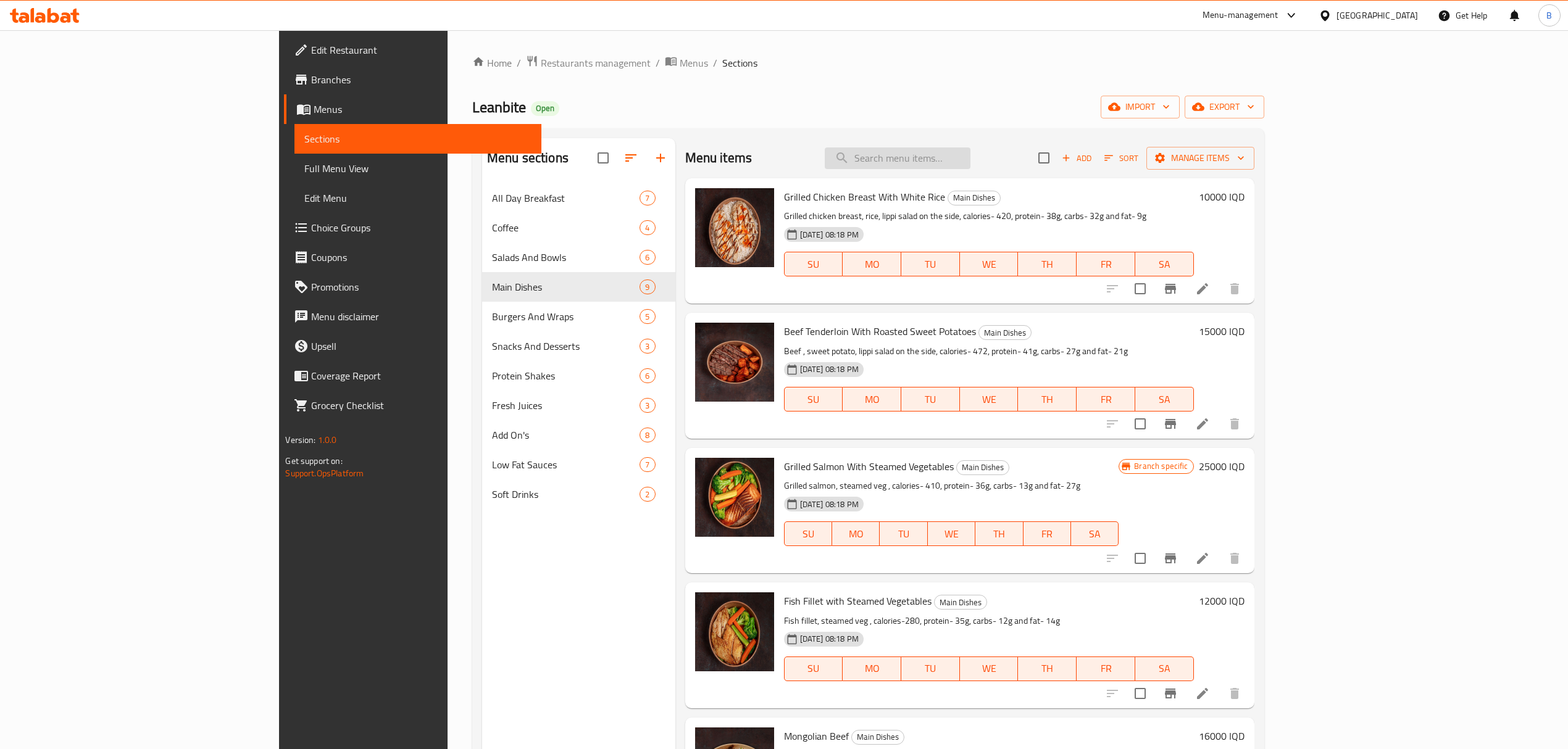
click at [970, 163] on input "search" at bounding box center [898, 159] width 146 height 22
type input "س"
type input "shish"
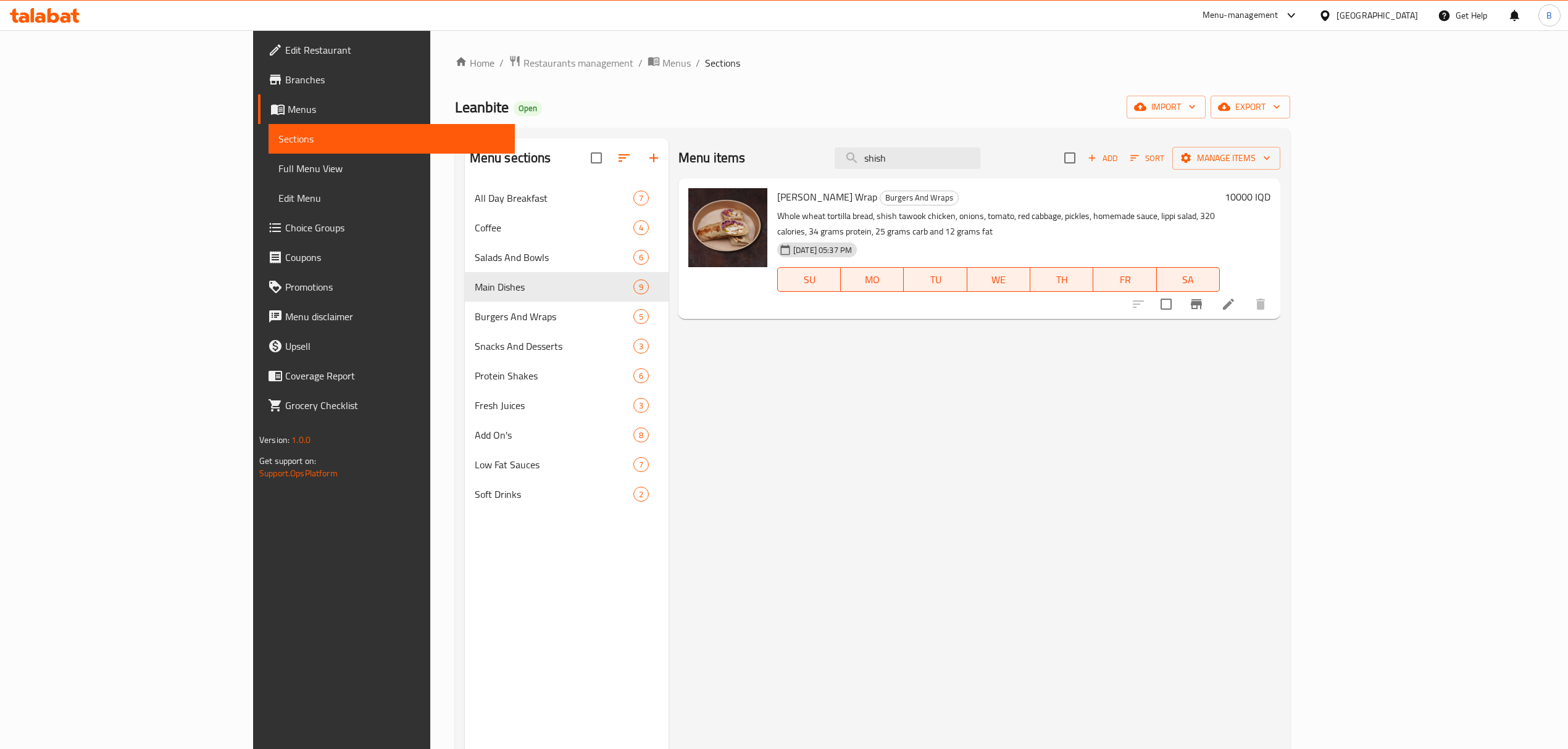
click at [1236, 297] on icon at bounding box center [1228, 304] width 15 height 15
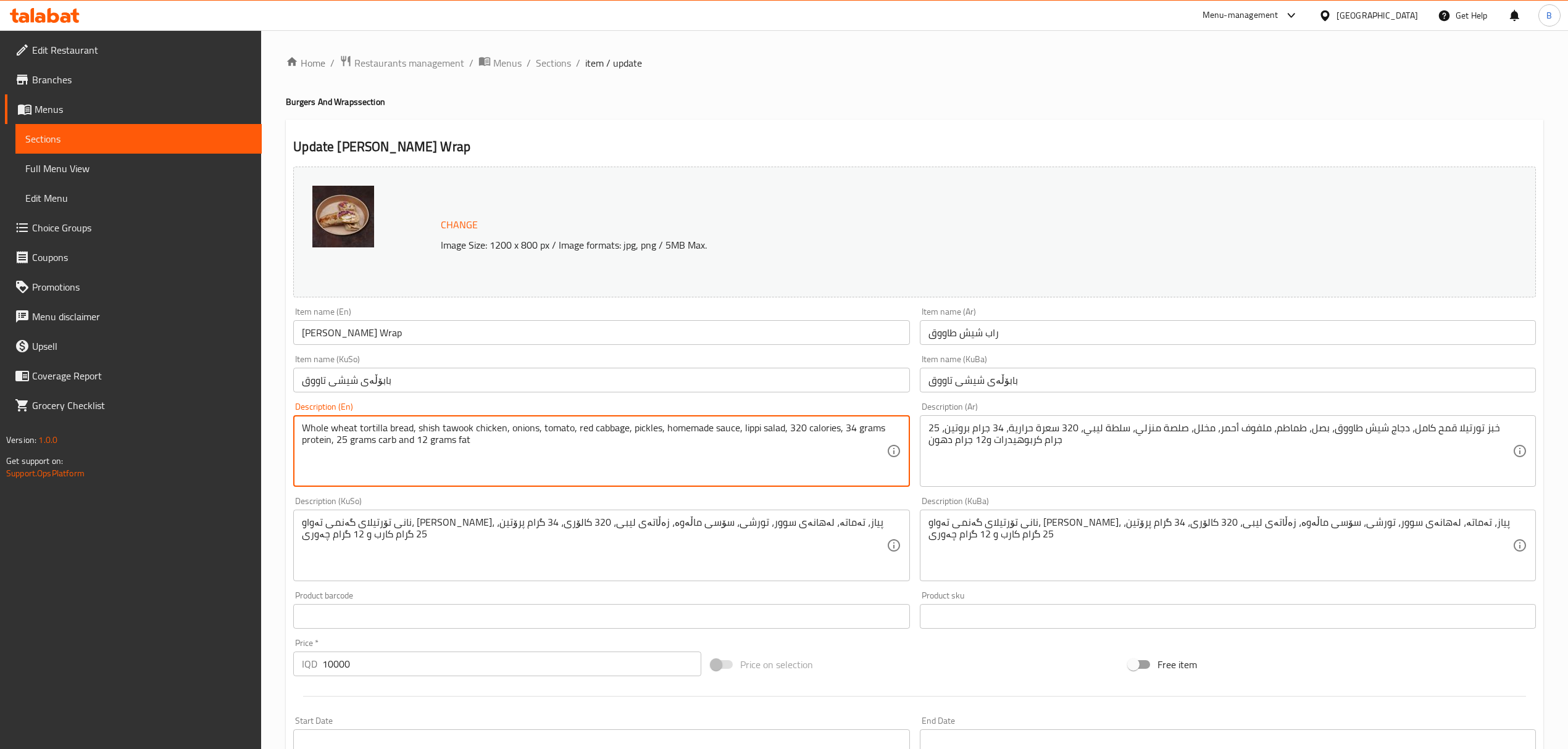
click at [611, 428] on textarea "Whole wheat tortilla bread, shish tawook chicken, onions, tomato, red cabbage, …" at bounding box center [594, 451] width 584 height 59
click at [520, 428] on textarea "Whole wheat tortilla bread, shish tawook chicken, onions, tomato, red cabbage, …" at bounding box center [594, 451] width 584 height 59
type textarea "Whole wheat tortilla bread, shish tawook chicken, tomato, red cabbage, pickles,…"
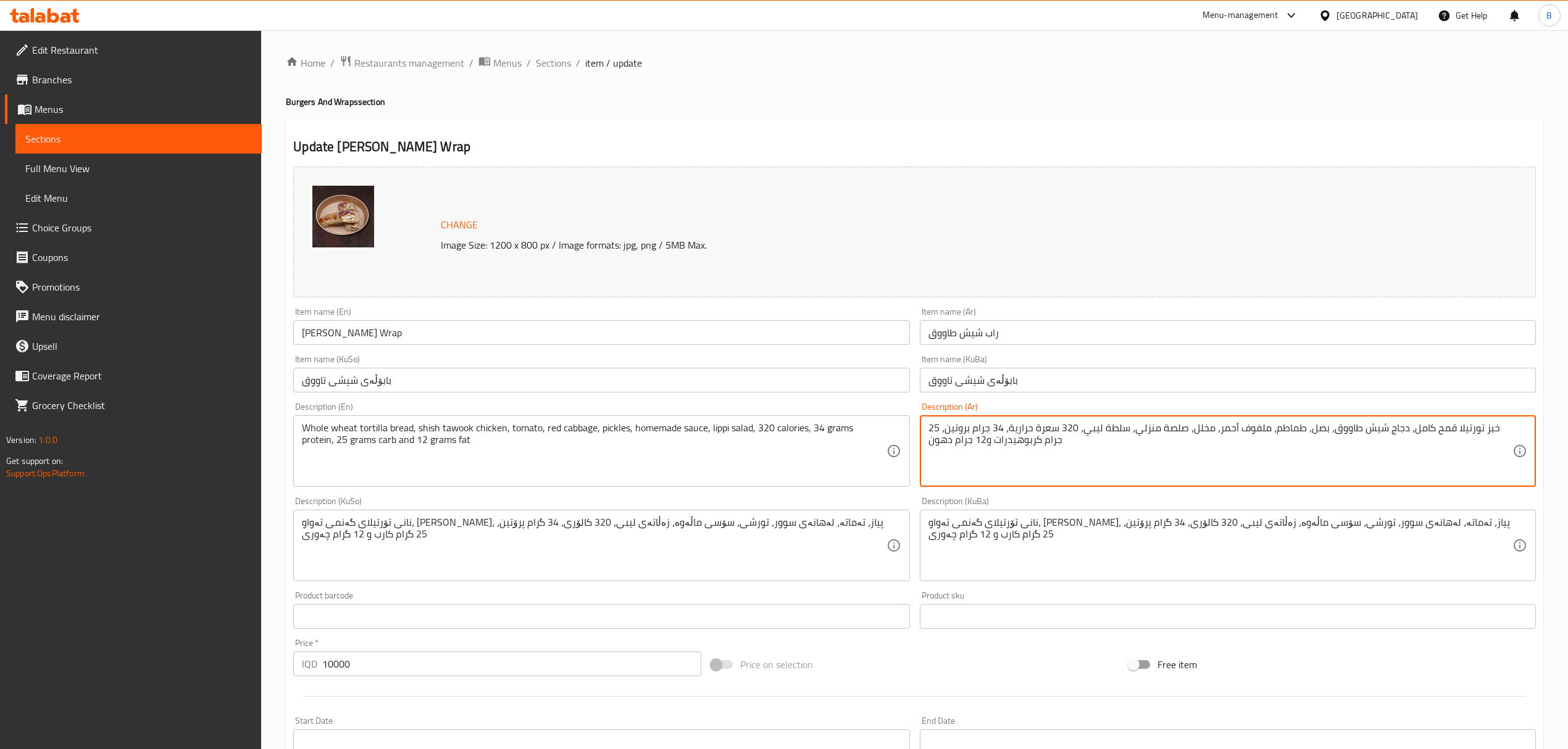
click at [1328, 431] on textarea "خبز تورتيلا قمح كامل، دجاج شيش طاووق، بصل، طماطم، ملفوف أحمر، مخلل، صلصة منزلي،…" at bounding box center [1220, 451] width 584 height 59
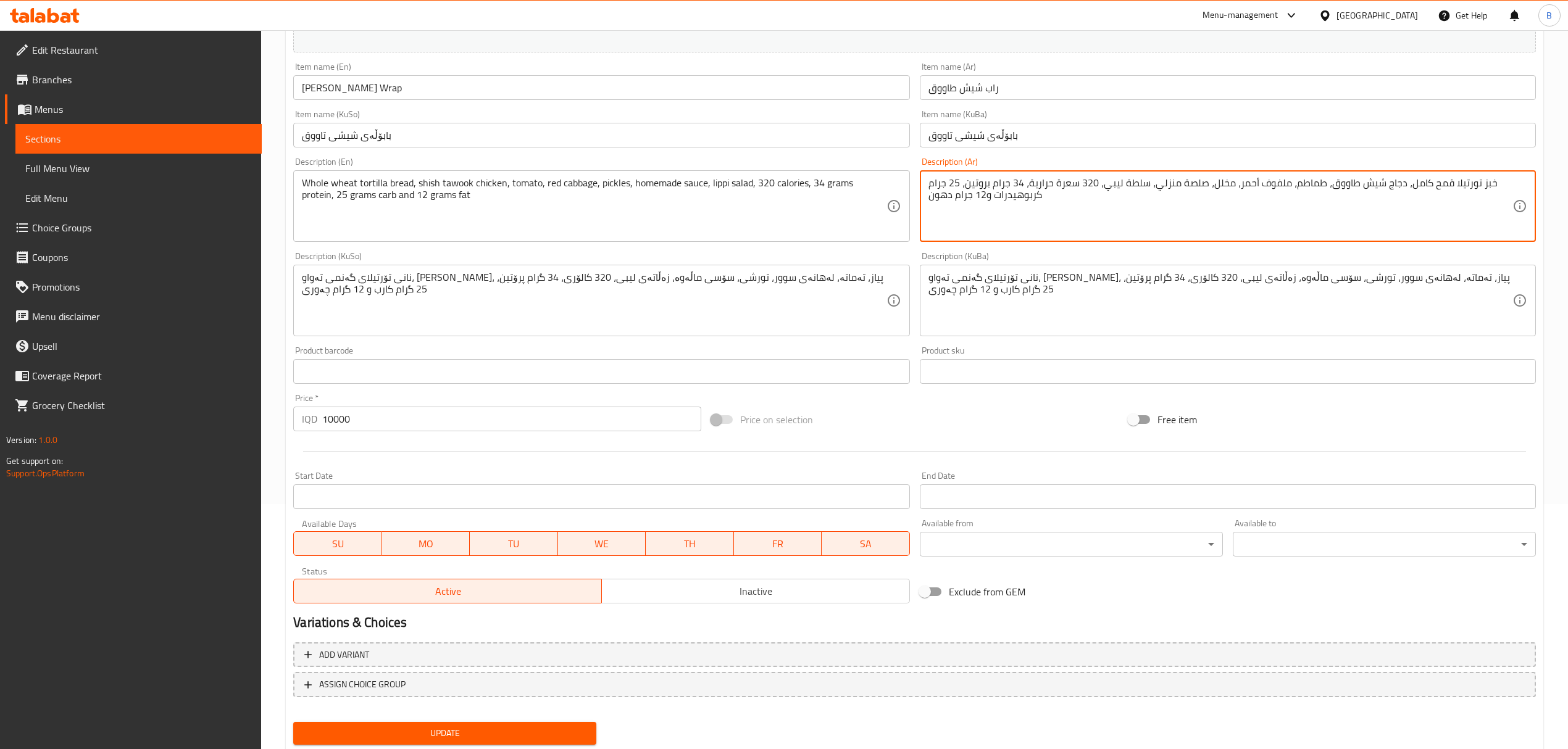
scroll to position [247, 0]
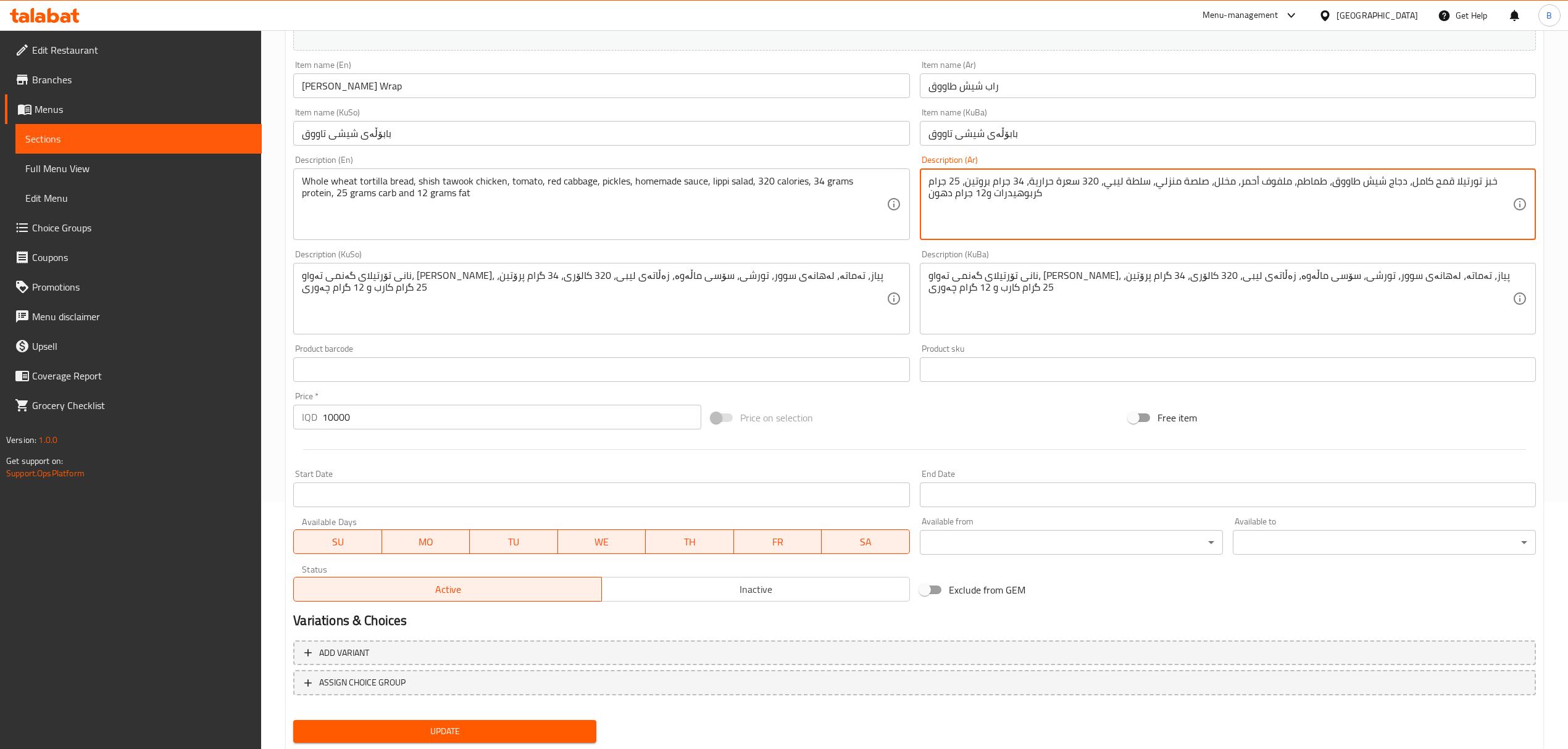
type textarea "خبز تورتيلا قمح كامل، دجاج شيش طاووق، طماطم، ملفوف أحمر، مخلل، صلصة منزلي، سلطة…"
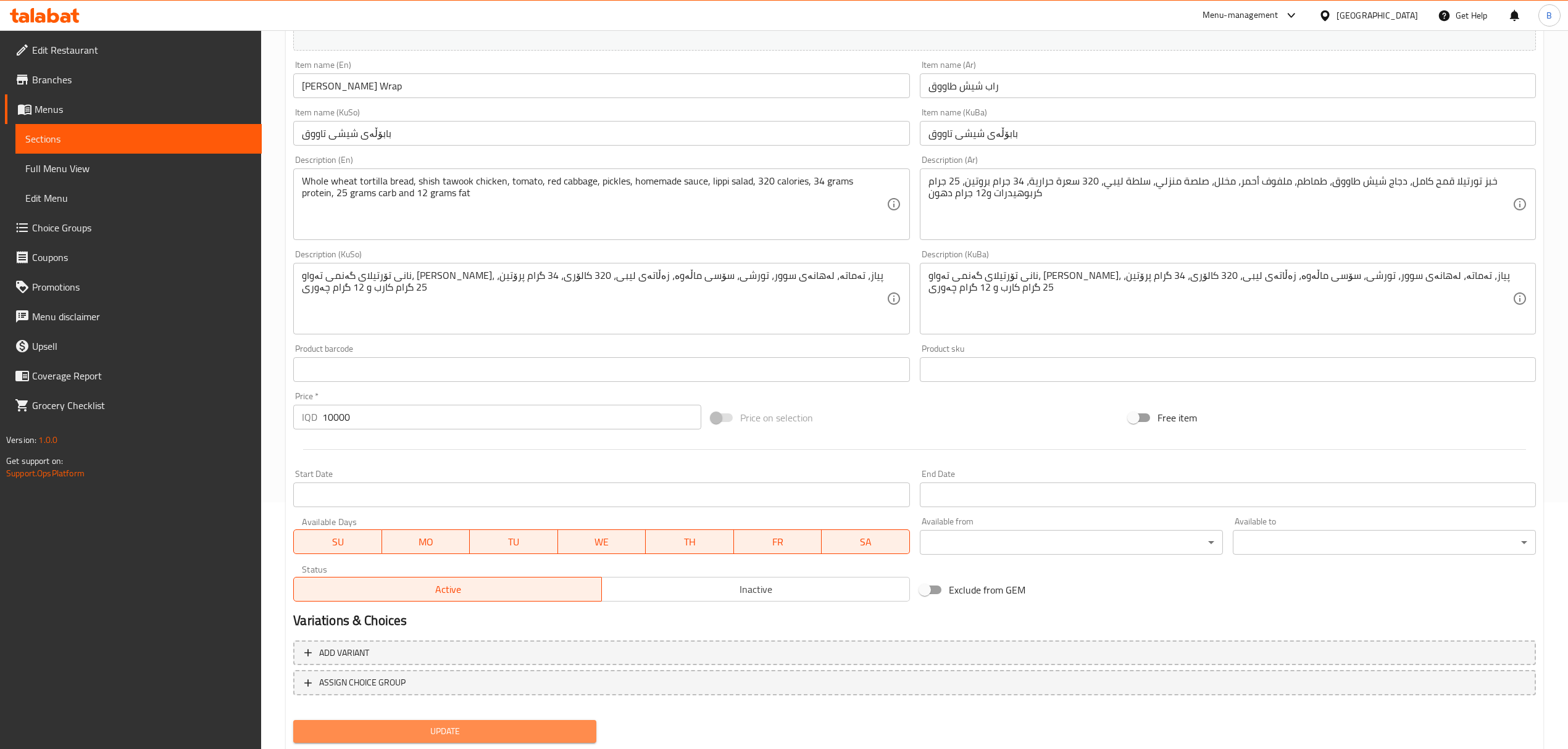
click at [508, 729] on span "Update" at bounding box center [444, 731] width 283 height 16
click at [487, 733] on span "Update" at bounding box center [444, 731] width 283 height 16
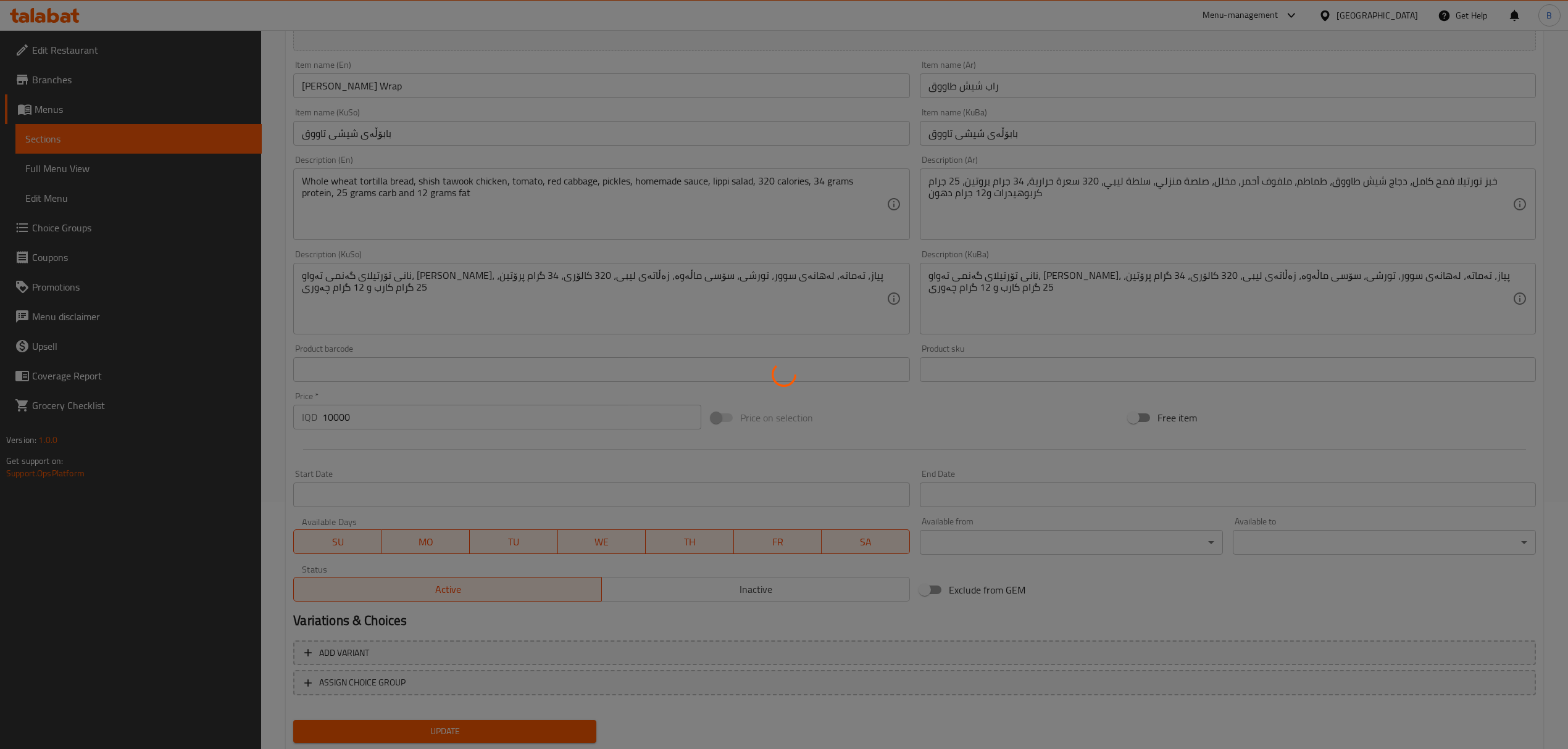
click at [120, 142] on div at bounding box center [784, 374] width 1568 height 749
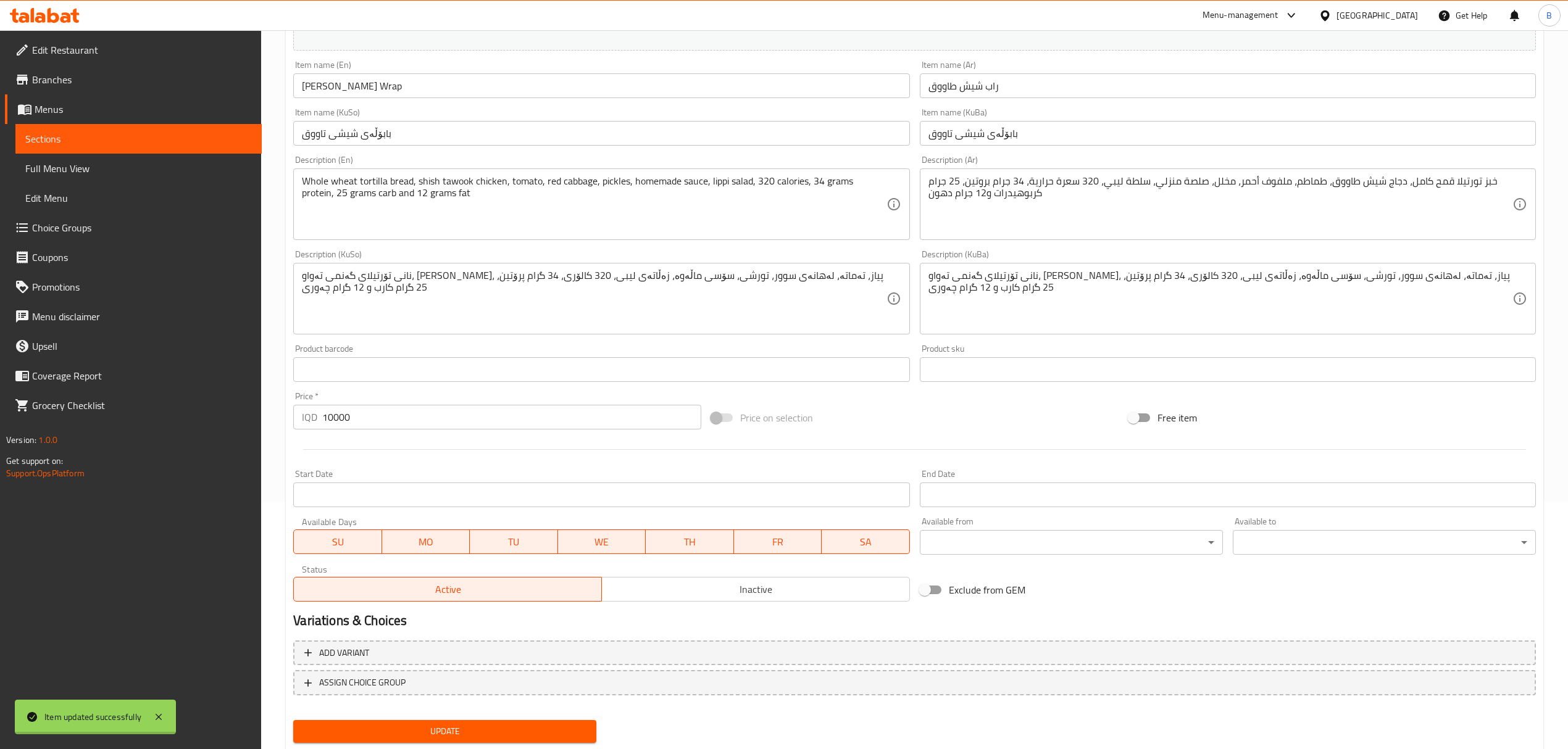
click at [103, 143] on div "Edit Restaurant Branches Menus Sections Full Menu View Edit Menu Choice Groups …" at bounding box center [784, 284] width 1568 height 1001
click at [103, 143] on span "Sections" at bounding box center [138, 139] width 227 height 15
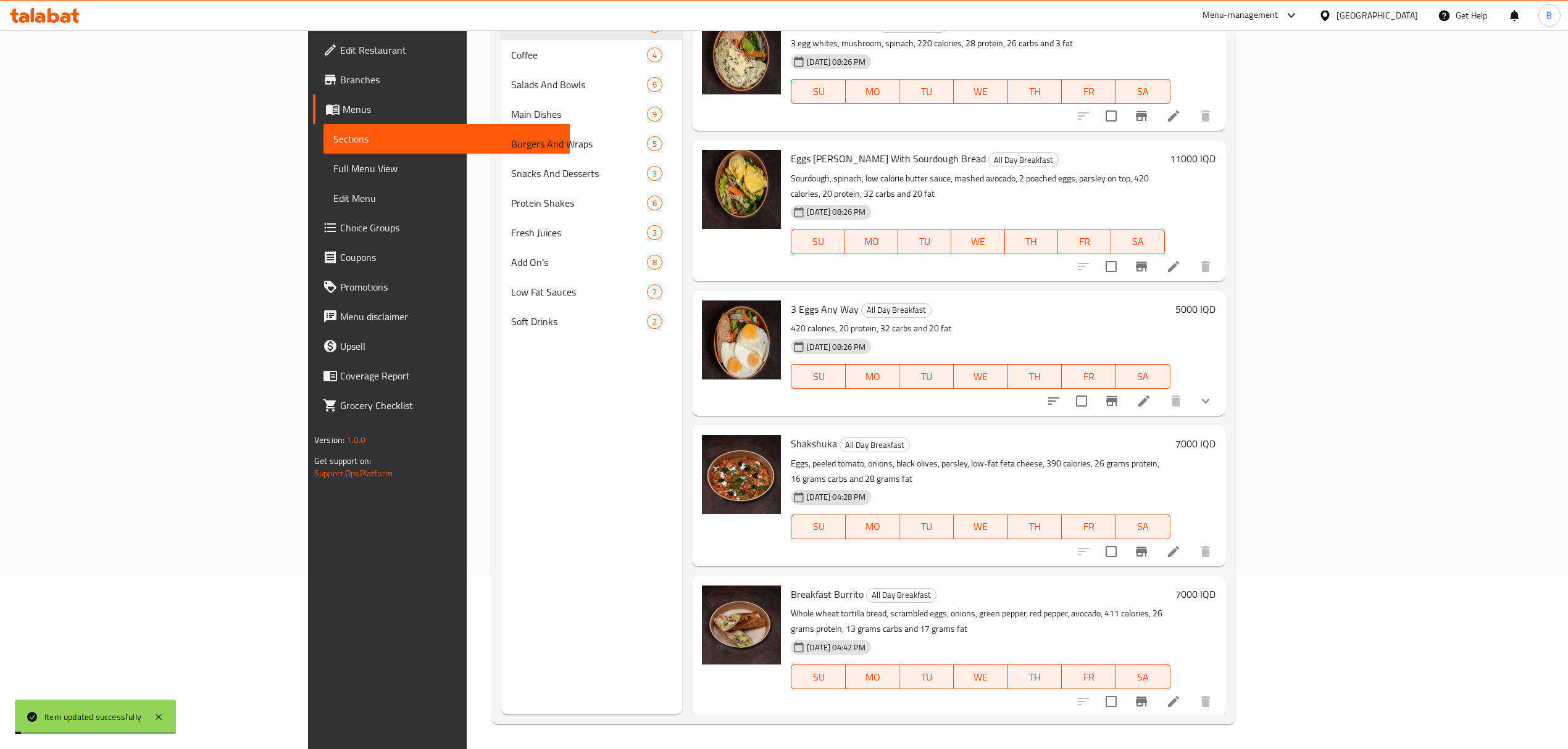
scroll to position [173, 0]
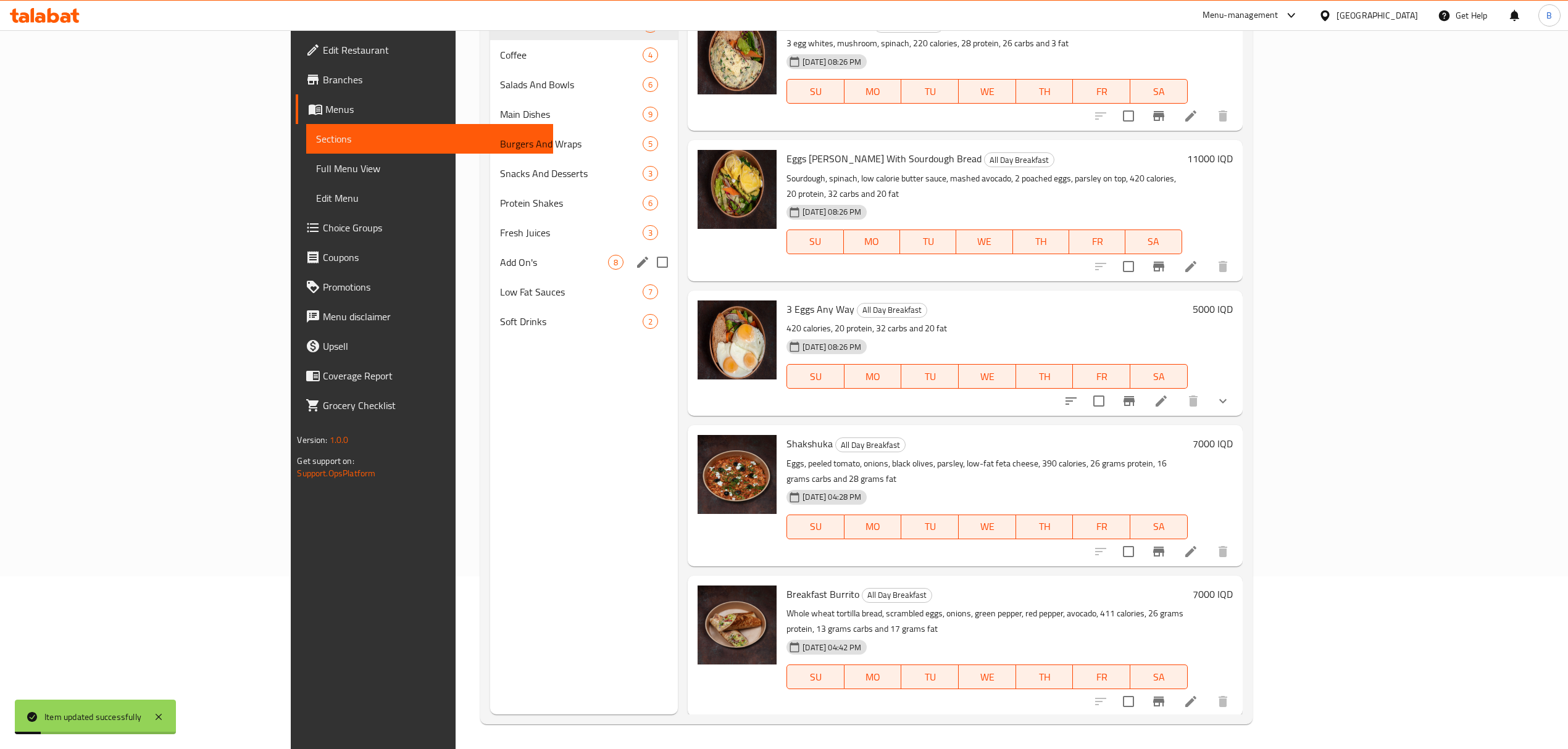
click at [490, 271] on div "Add On's 8" at bounding box center [584, 263] width 189 height 30
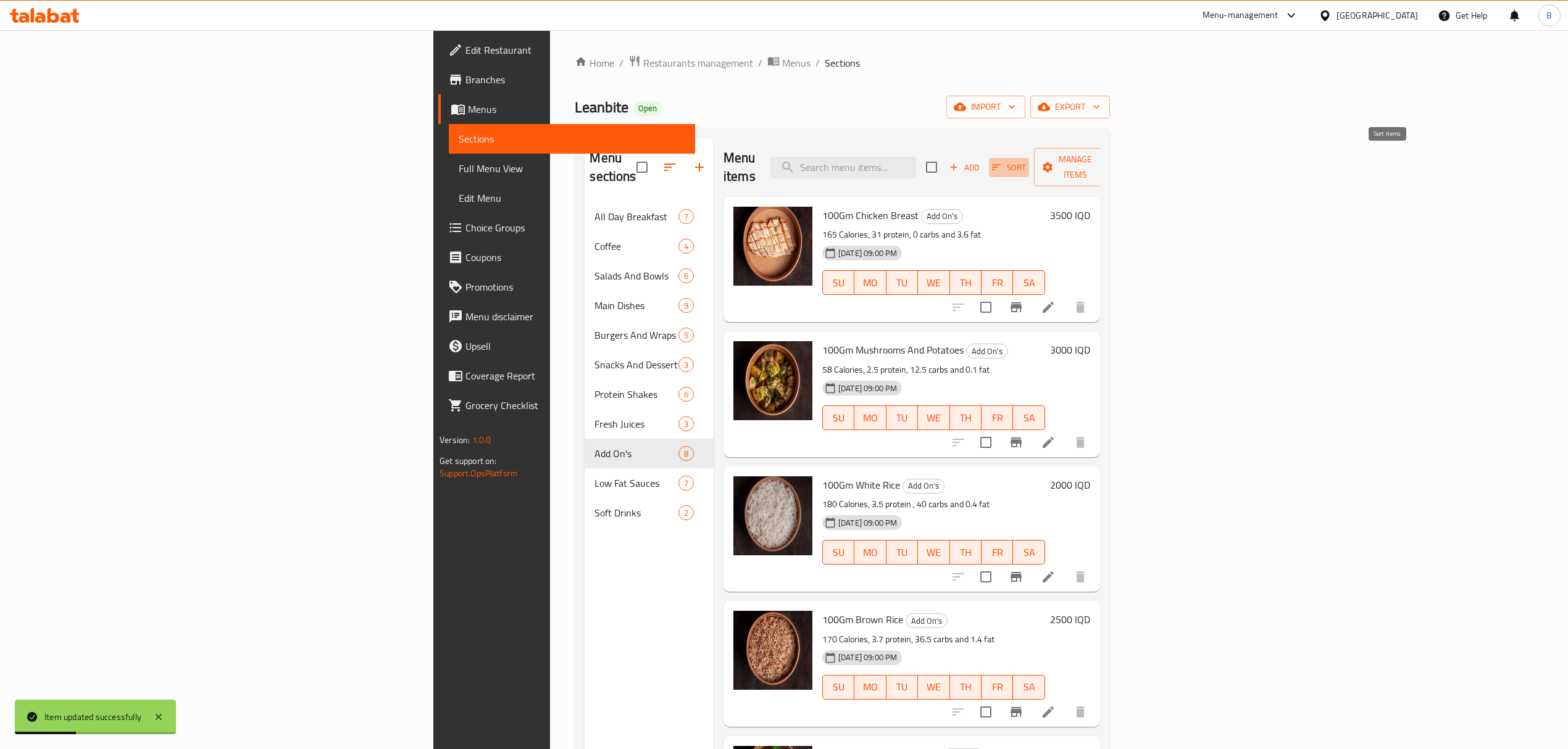
click at [1026, 161] on span "Sort" at bounding box center [1009, 167] width 34 height 14
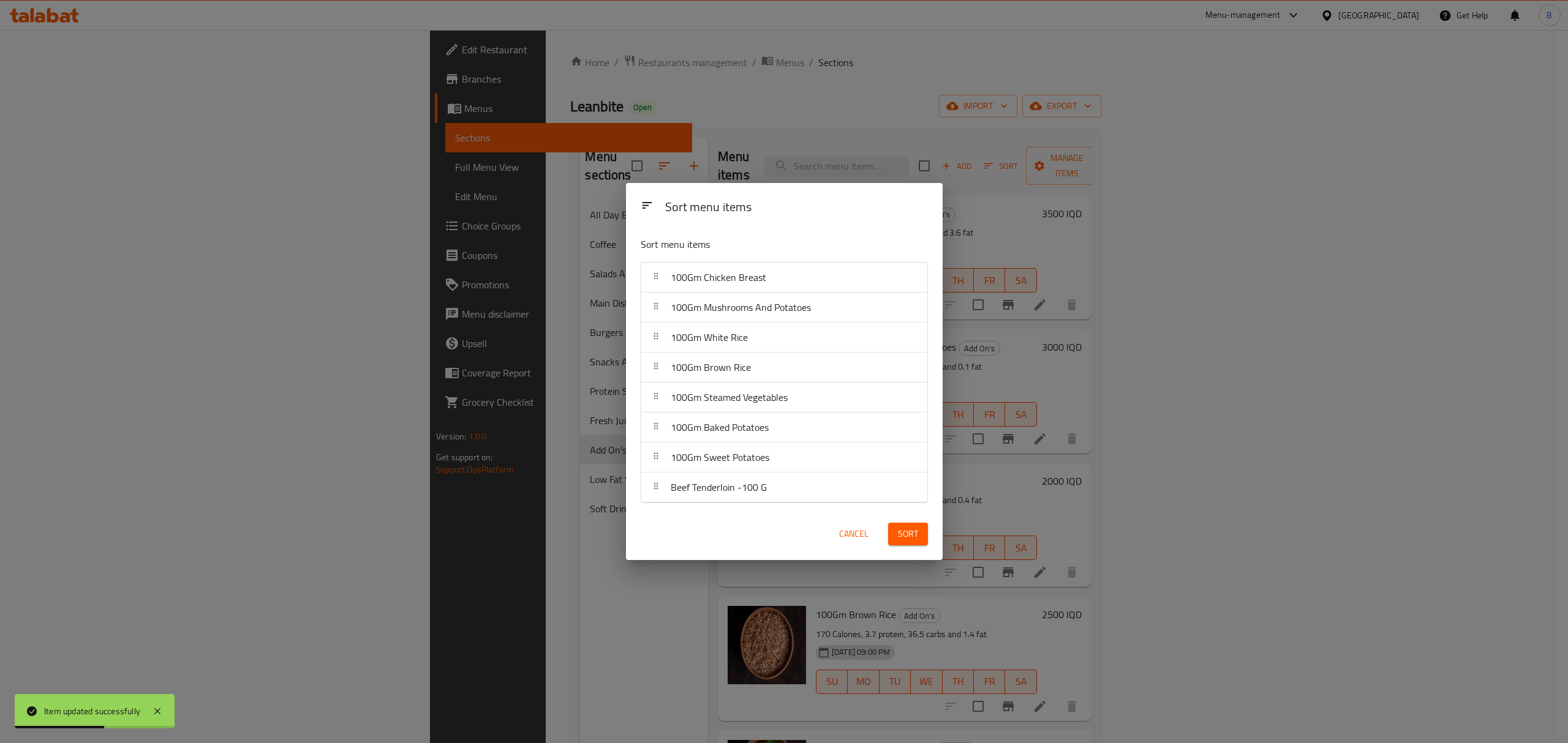
click at [837, 537] on button "Cancel" at bounding box center [854, 534] width 39 height 23
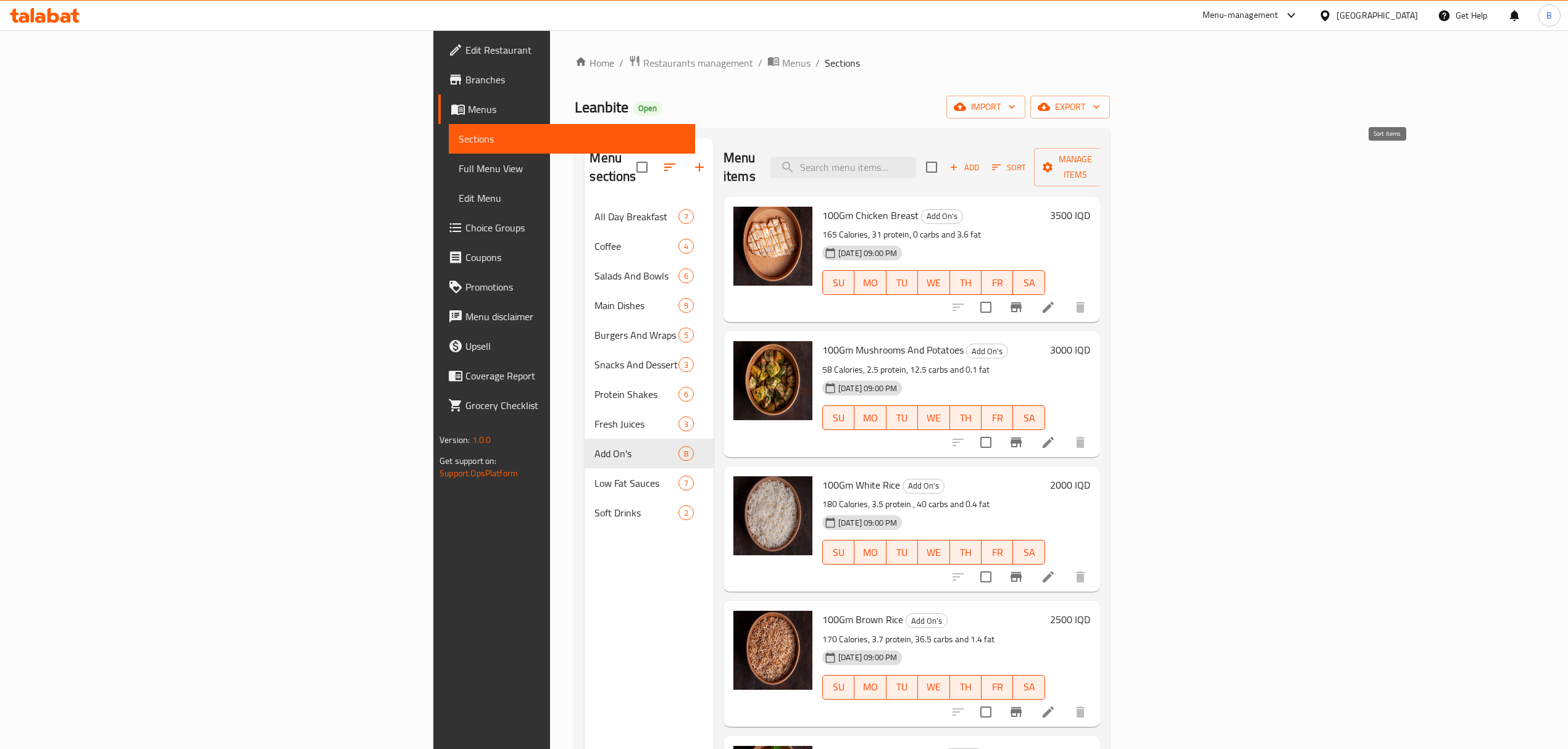
click at [1026, 161] on span "Sort" at bounding box center [1009, 167] width 34 height 14
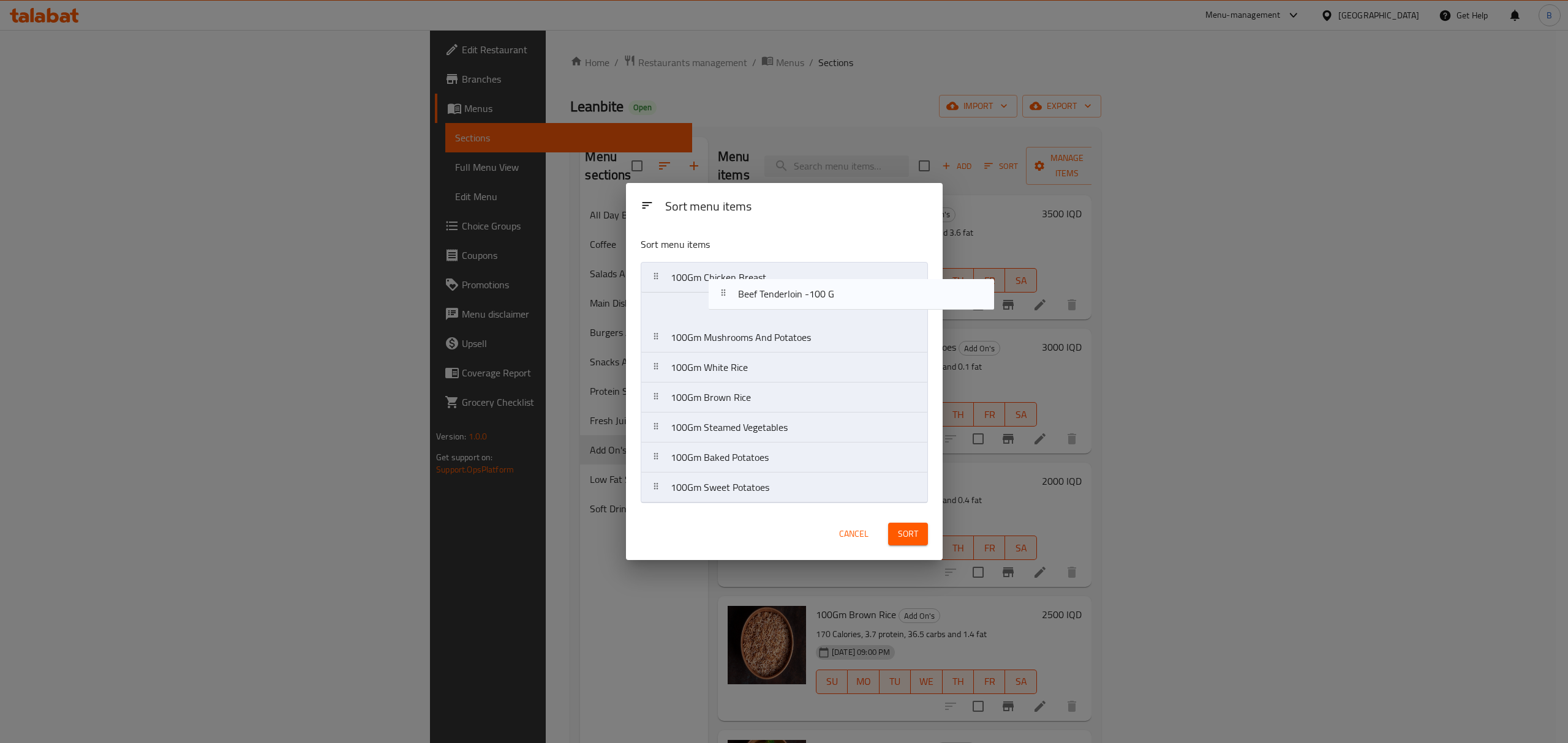
drag, startPoint x: 753, startPoint y: 501, endPoint x: 822, endPoint y: 296, distance: 216.3
click at [822, 296] on nav "100Gm Chicken Breast 100Gm Mushrooms And Potatoes 100Gm White Rice 100Gm Brown …" at bounding box center [784, 382] width 287 height 241
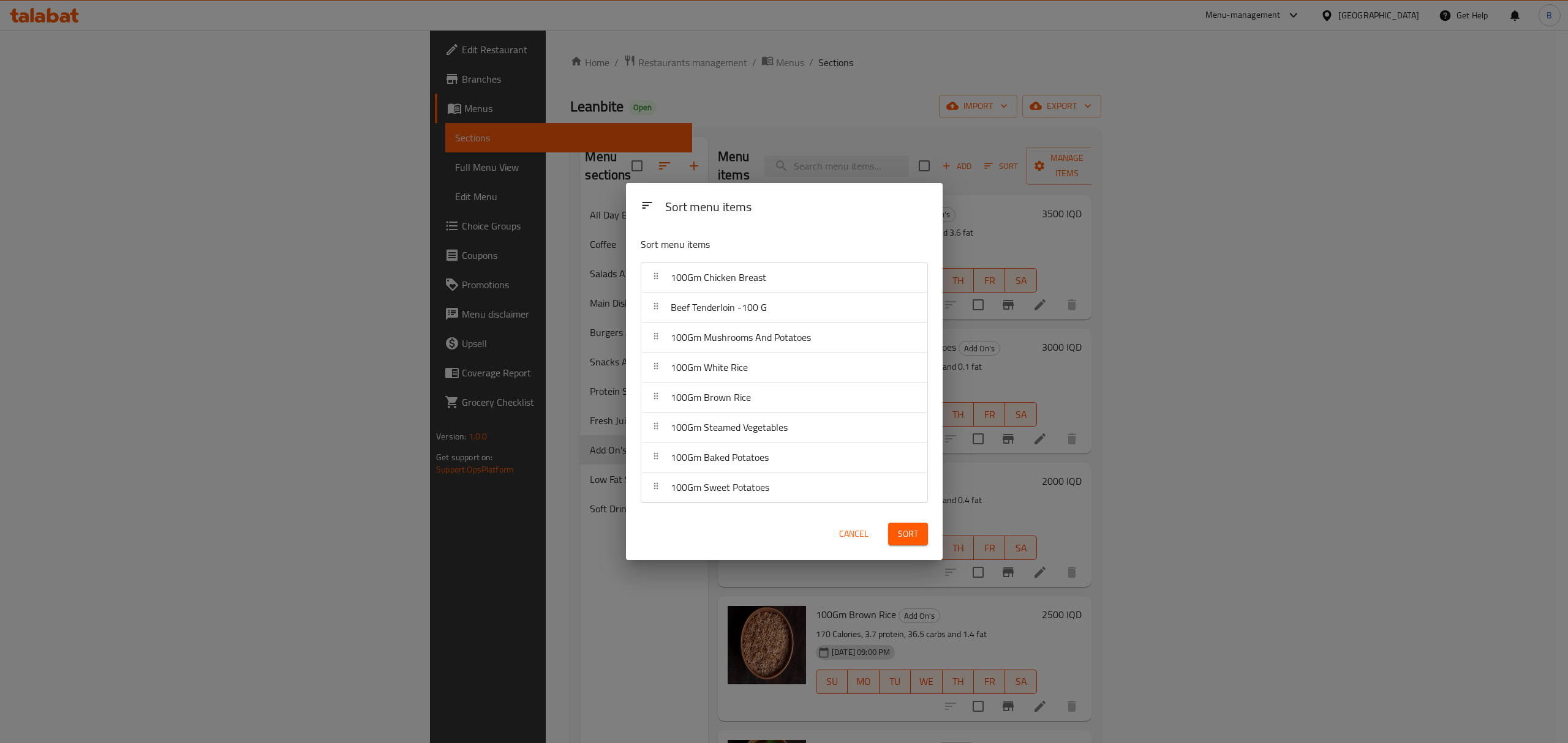
drag, startPoint x: 907, startPoint y: 537, endPoint x: 853, endPoint y: 553, distance: 56.3
click at [853, 553] on div "Cancel Sort" at bounding box center [784, 534] width 302 height 37
click at [899, 535] on span "Sort" at bounding box center [908, 534] width 20 height 16
